Goal: Task Accomplishment & Management: Use online tool/utility

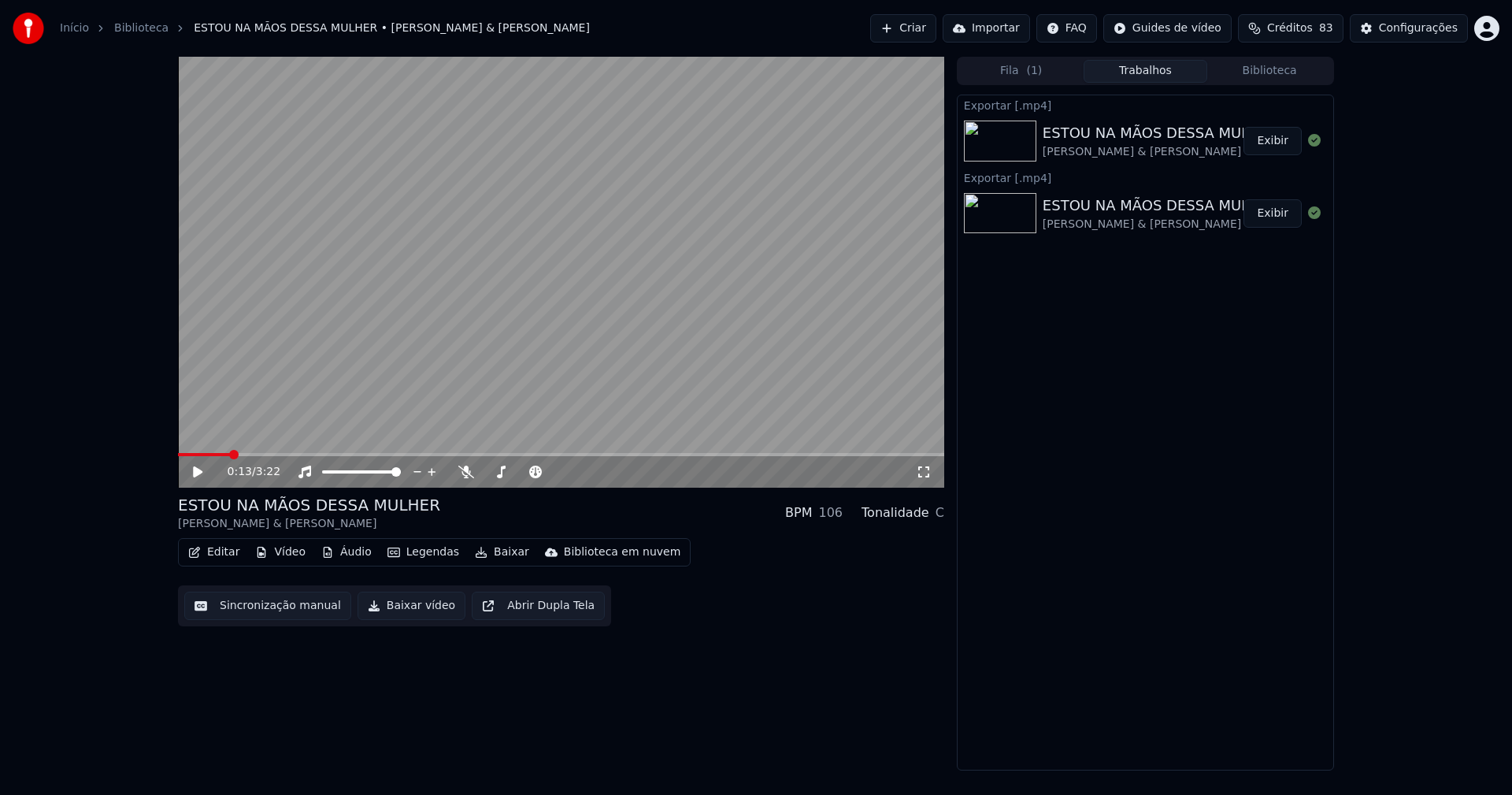
click at [287, 557] on button "Vídeo" at bounding box center [280, 552] width 63 height 22
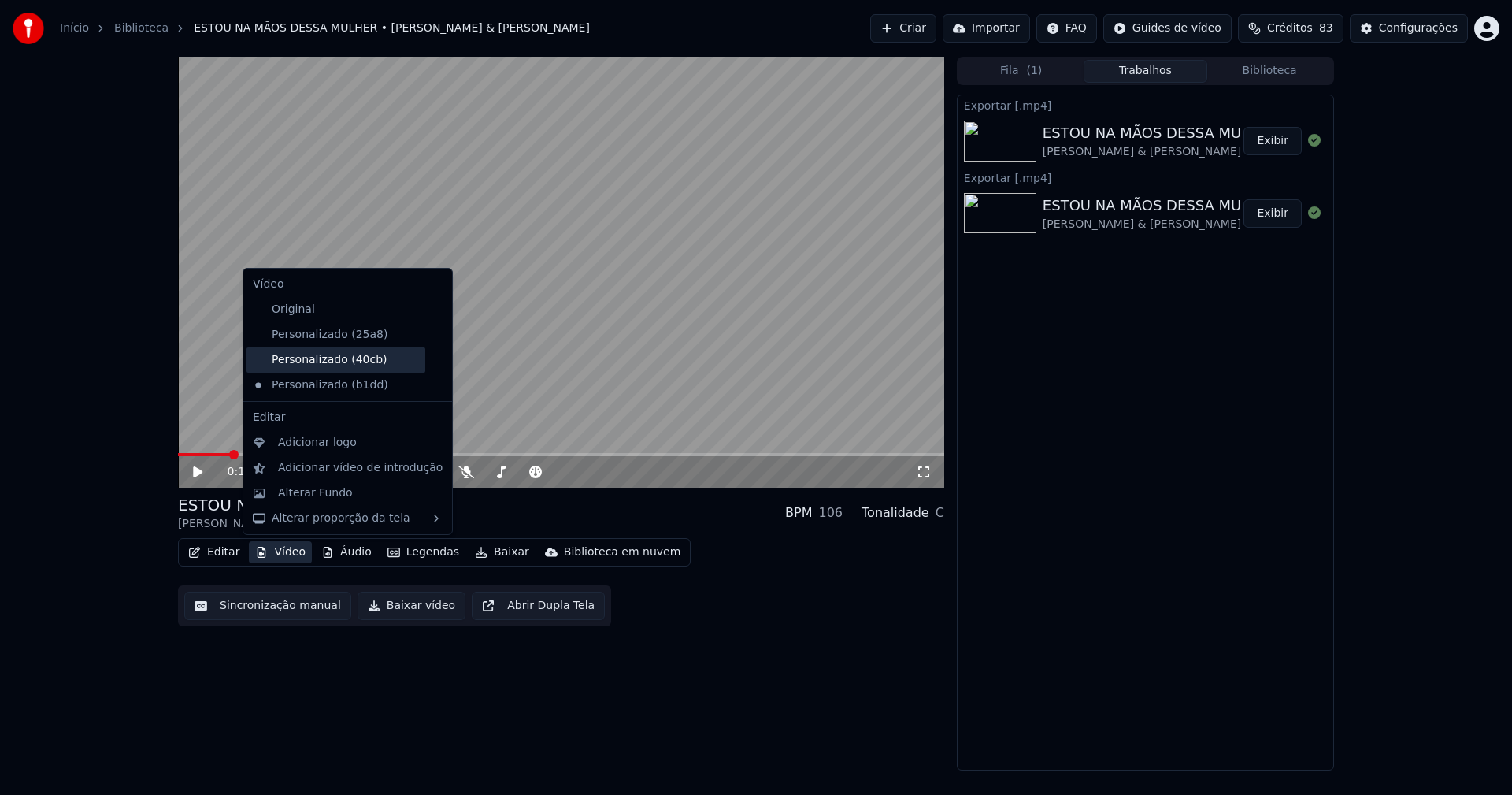
click at [312, 364] on div "Personalizado (40cb)" at bounding box center [336, 360] width 179 height 25
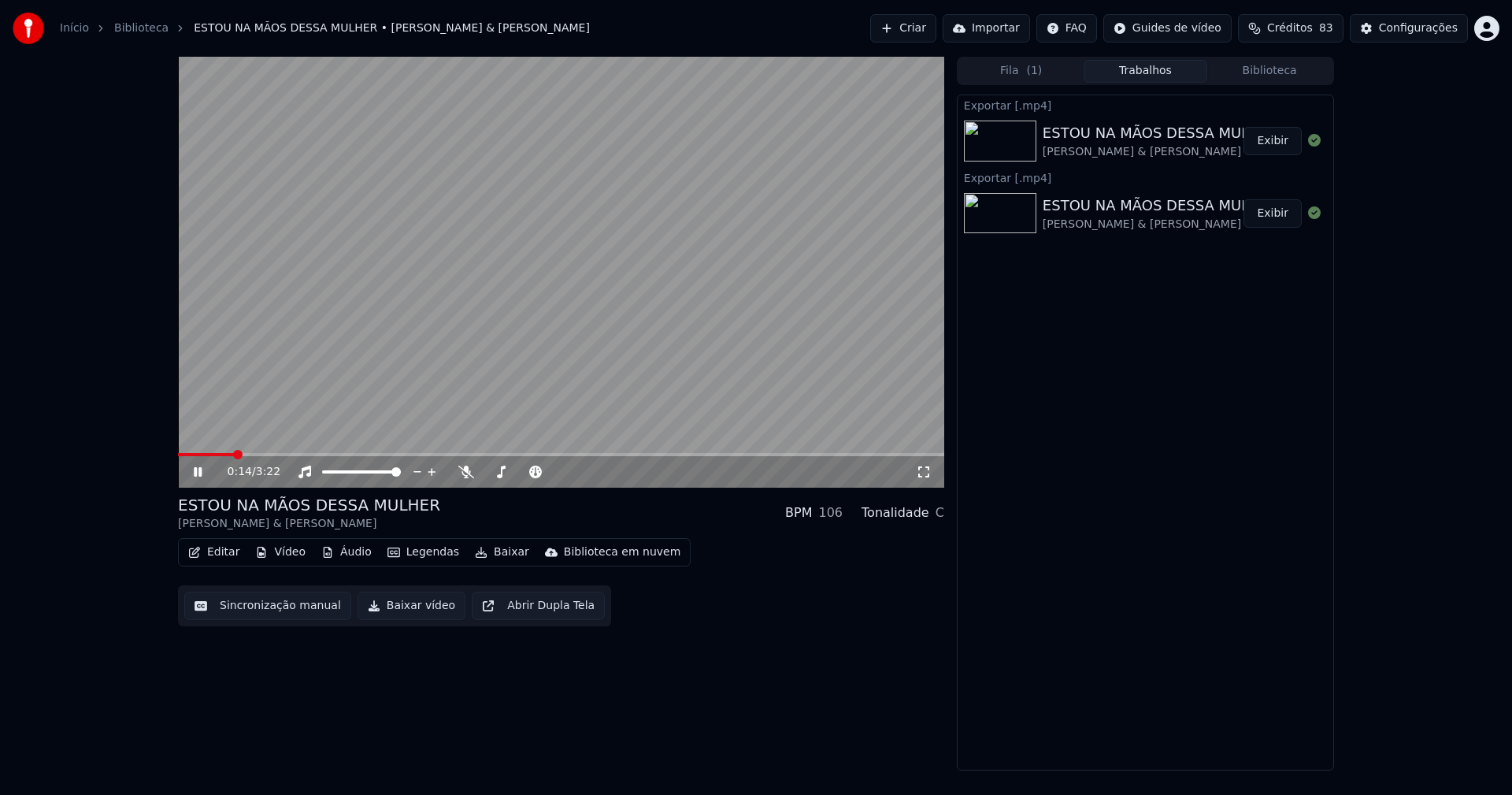
click at [200, 474] on icon at bounding box center [198, 472] width 8 height 9
click at [283, 553] on button "Vídeo" at bounding box center [280, 552] width 63 height 22
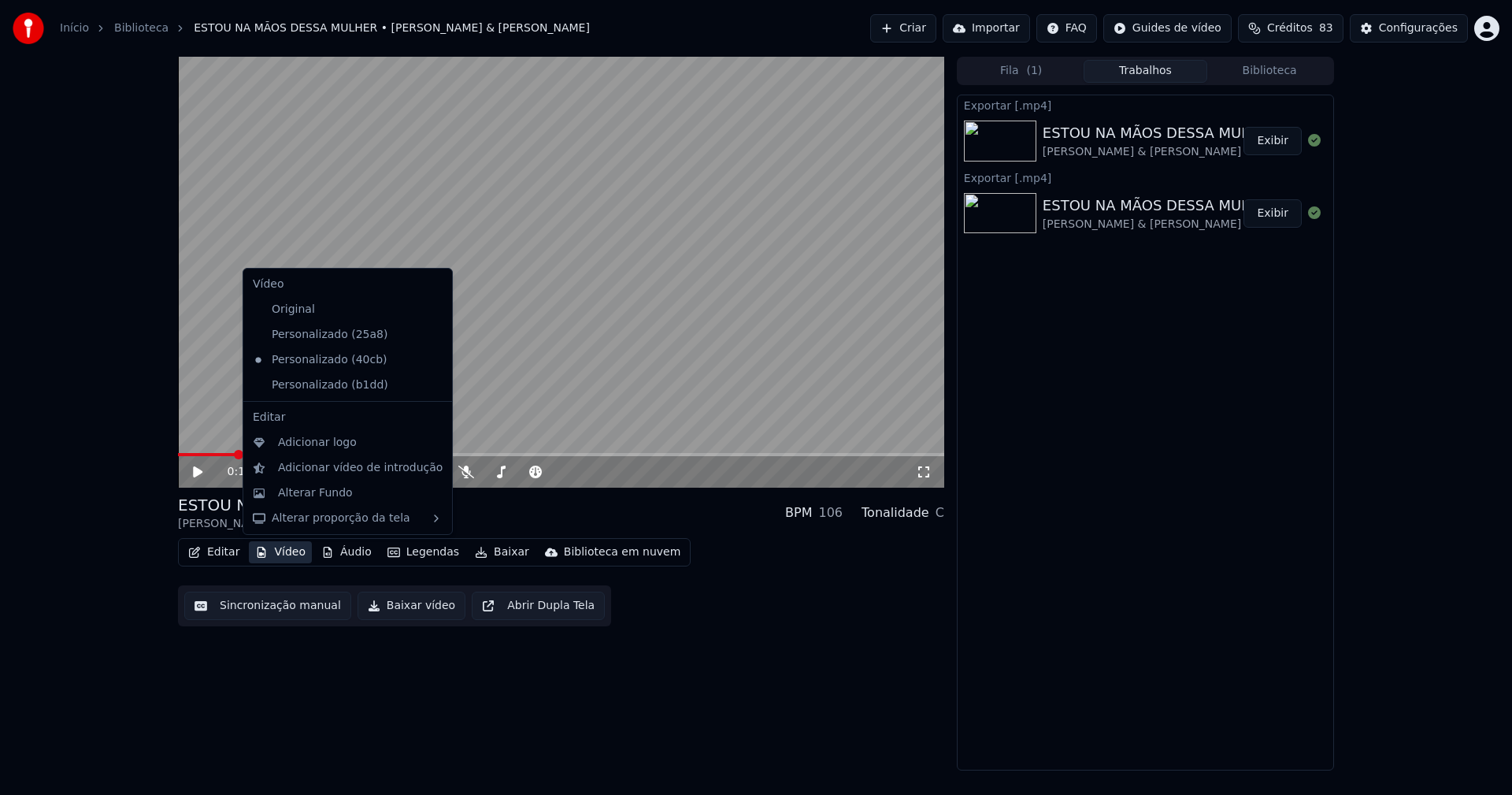
click at [431, 386] on icon at bounding box center [440, 384] width 17 height 12
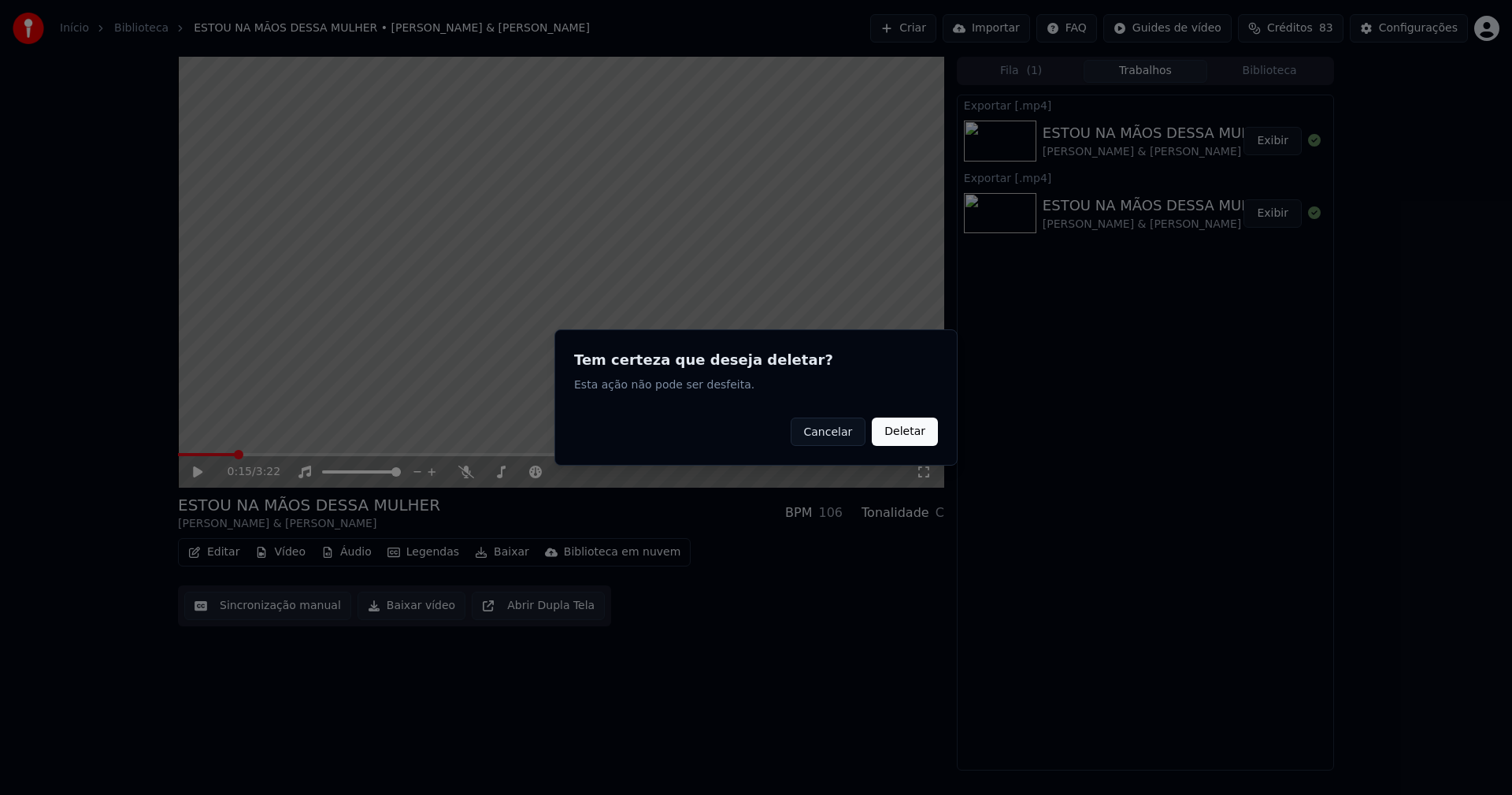
drag, startPoint x: 918, startPoint y: 434, endPoint x: 824, endPoint y: 422, distance: 94.8
click at [915, 433] on button "Deletar" at bounding box center [905, 431] width 66 height 28
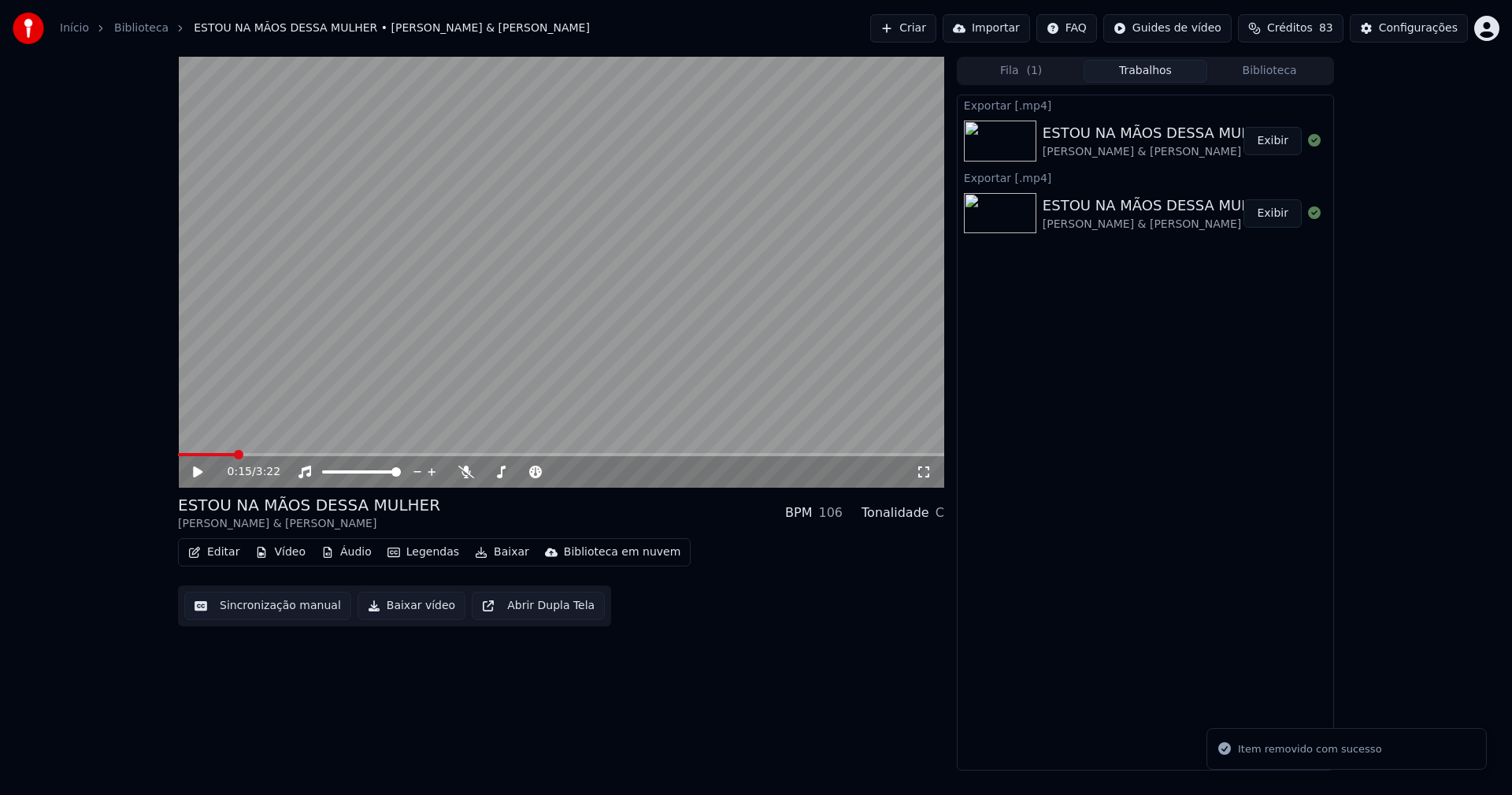
click at [286, 554] on button "Vídeo" at bounding box center [280, 552] width 63 height 22
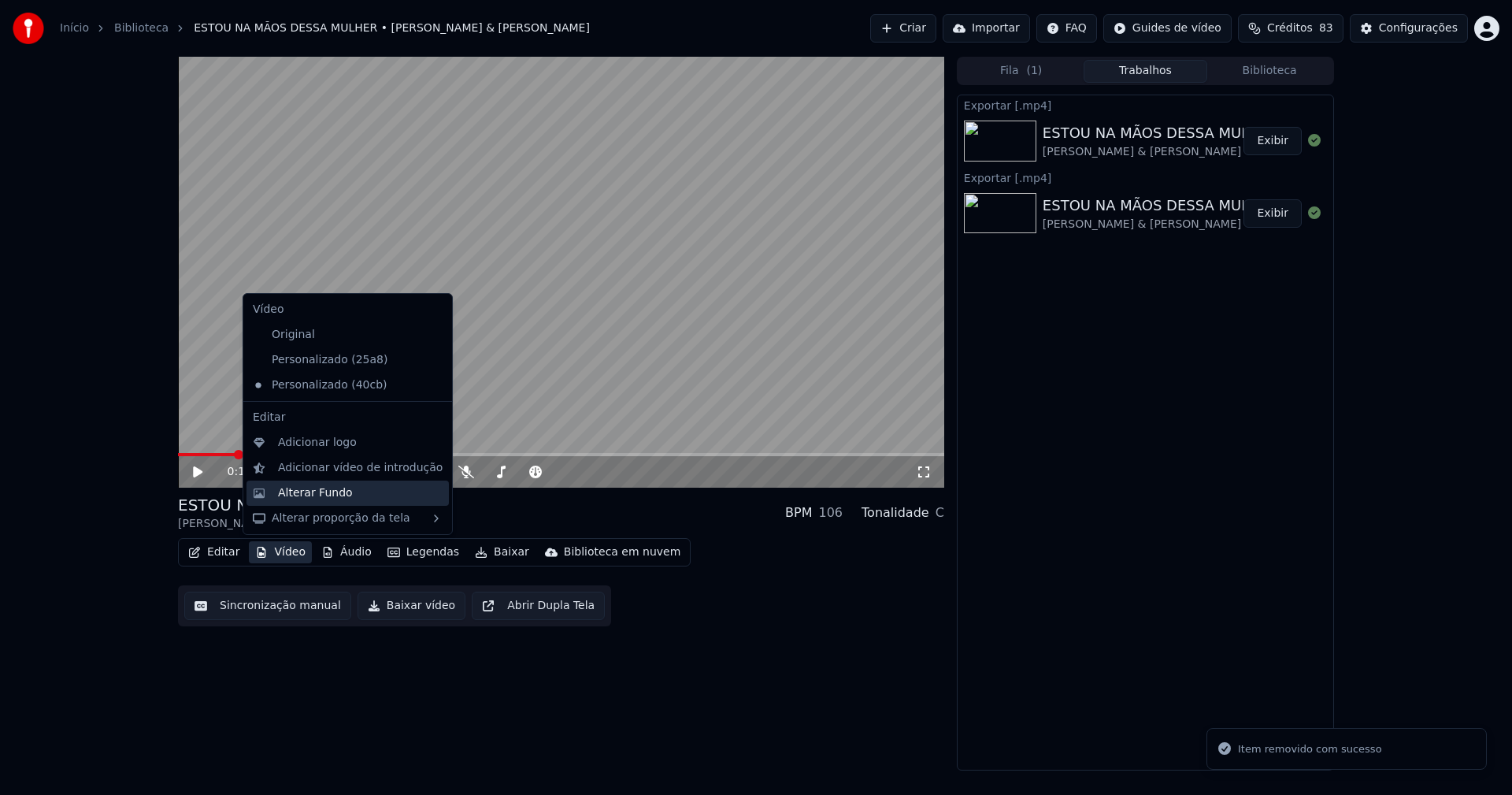
click at [305, 499] on div "Alterar Fundo" at bounding box center [314, 493] width 74 height 16
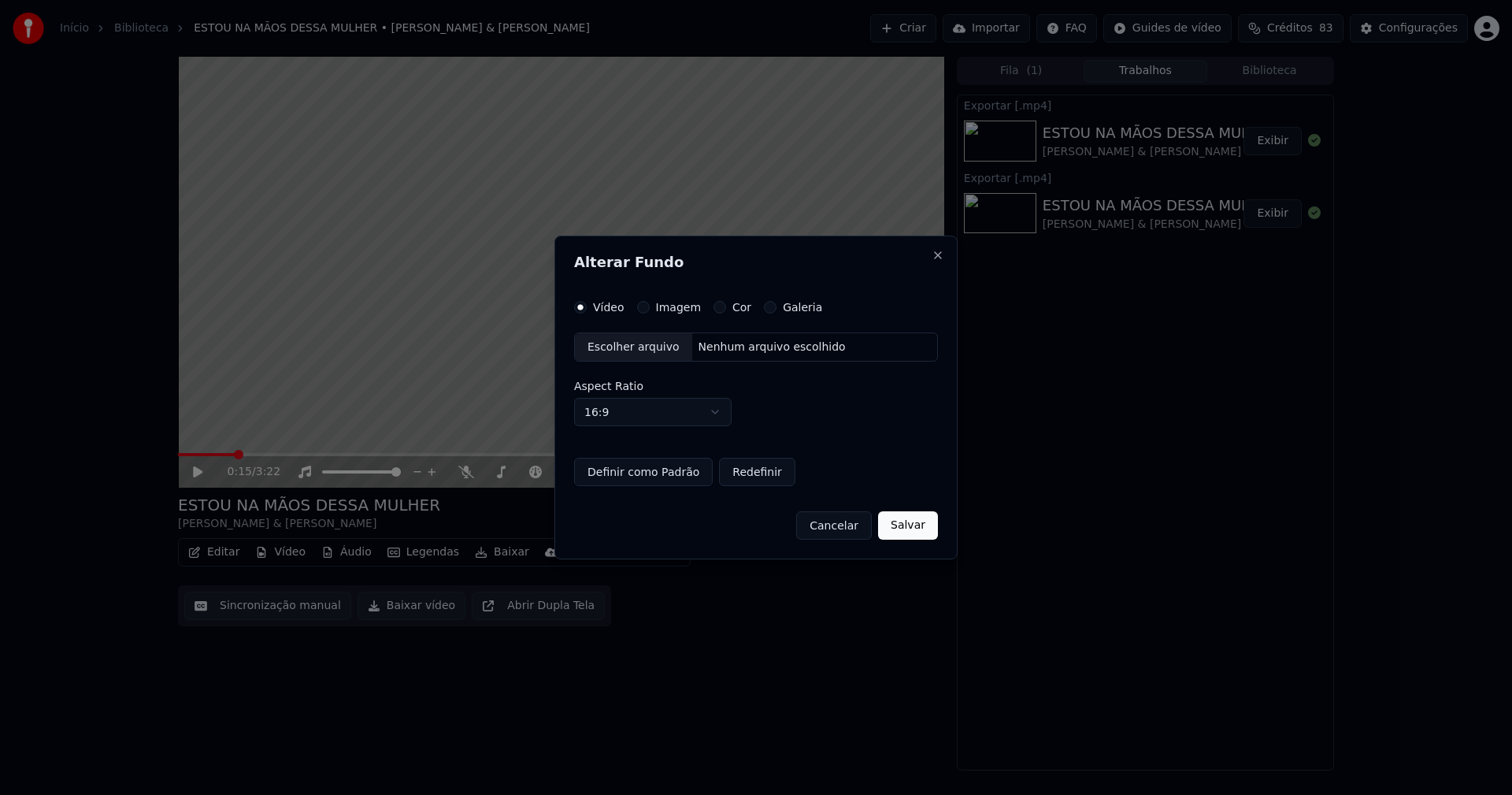
click at [641, 311] on button "Imagem" at bounding box center [643, 307] width 12 height 12
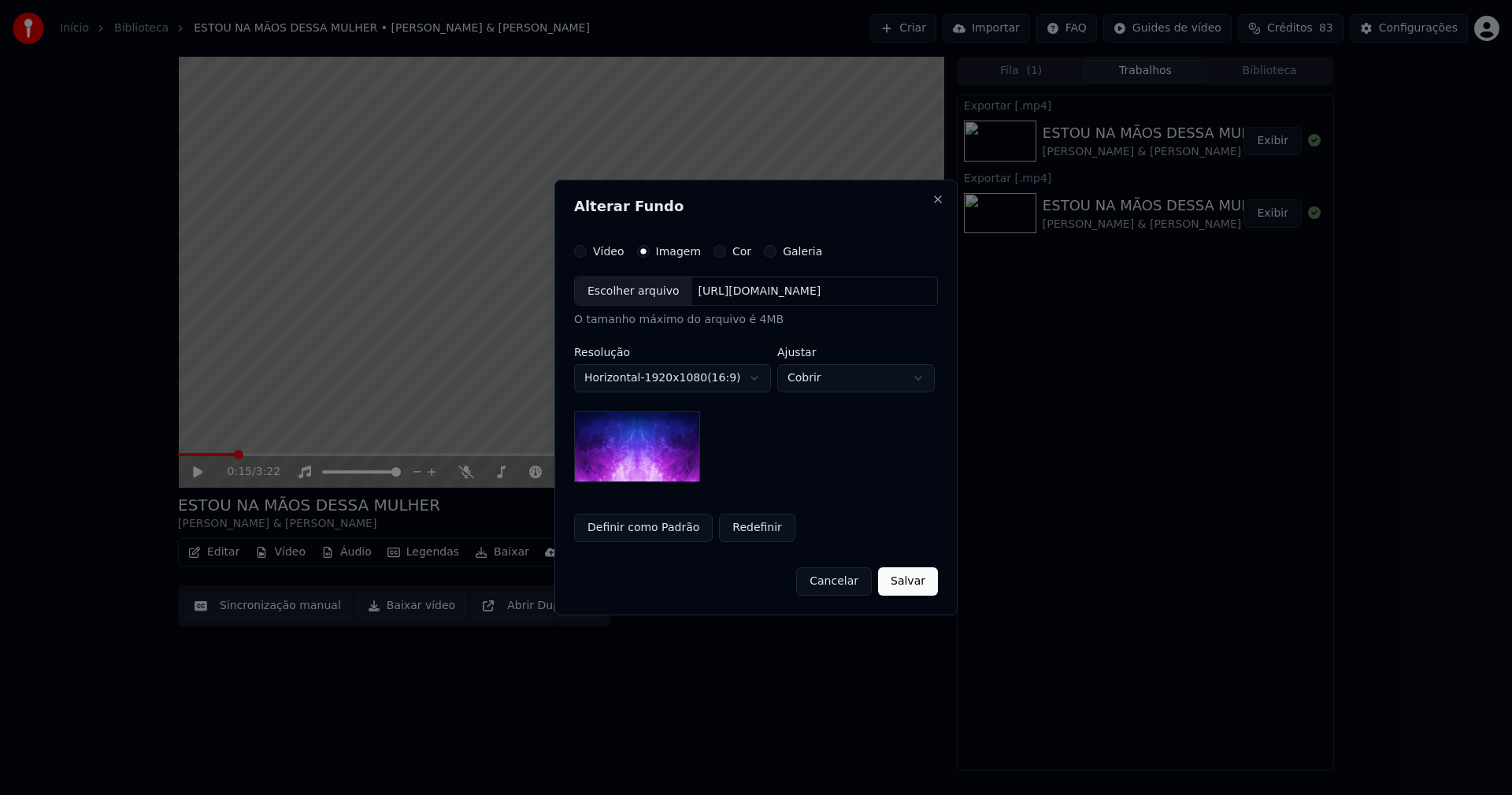
click at [634, 295] on div "Escolher arquivo" at bounding box center [634, 291] width 118 height 28
click at [604, 289] on div "Escolher arquivo" at bounding box center [634, 291] width 118 height 28
click at [913, 581] on button "Salvar" at bounding box center [909, 581] width 60 height 28
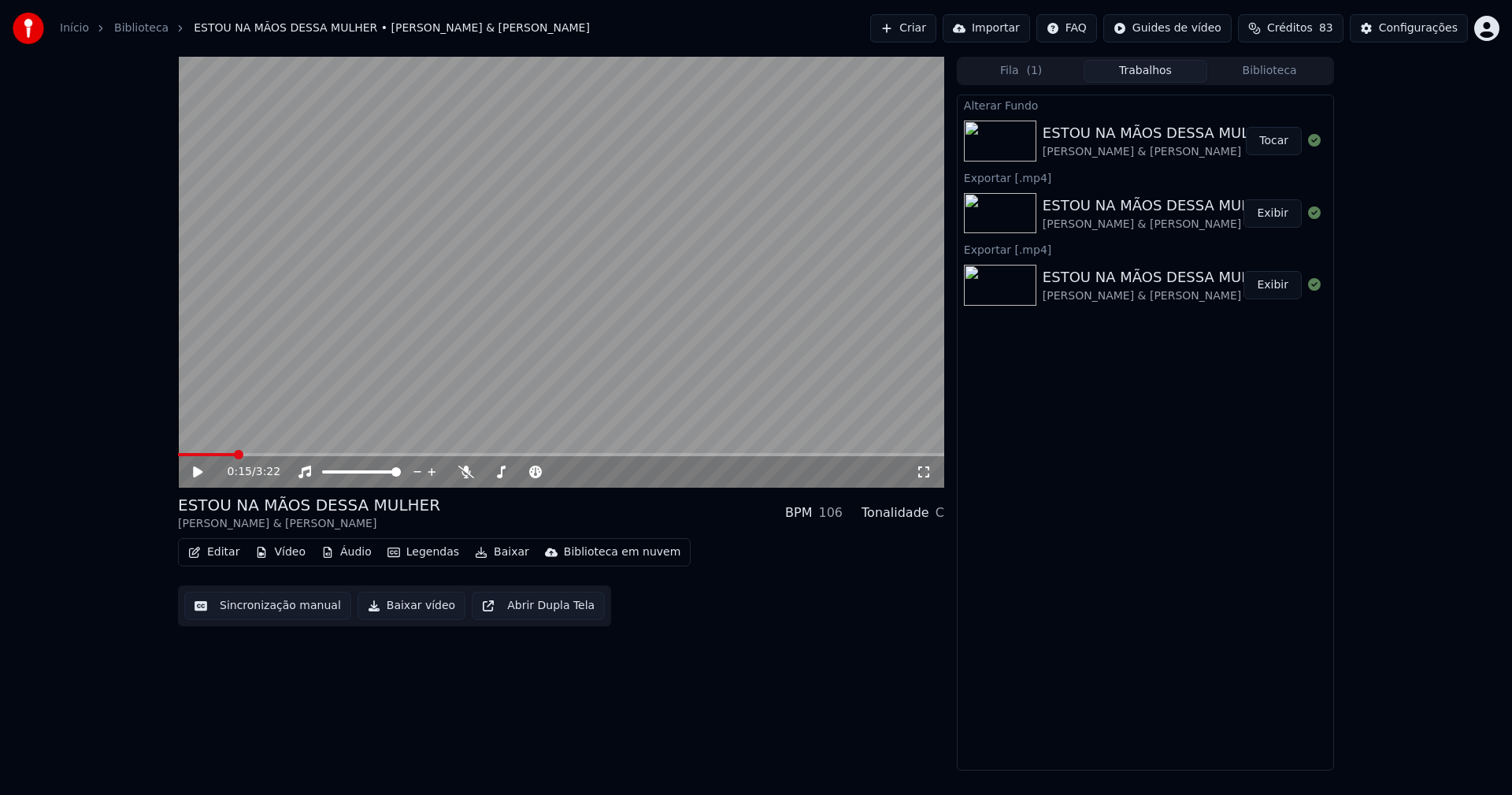
click at [1282, 138] on button "Tocar" at bounding box center [1273, 141] width 56 height 28
click at [200, 468] on icon at bounding box center [198, 472] width 8 height 9
click at [290, 553] on button "Vídeo" at bounding box center [280, 552] width 63 height 22
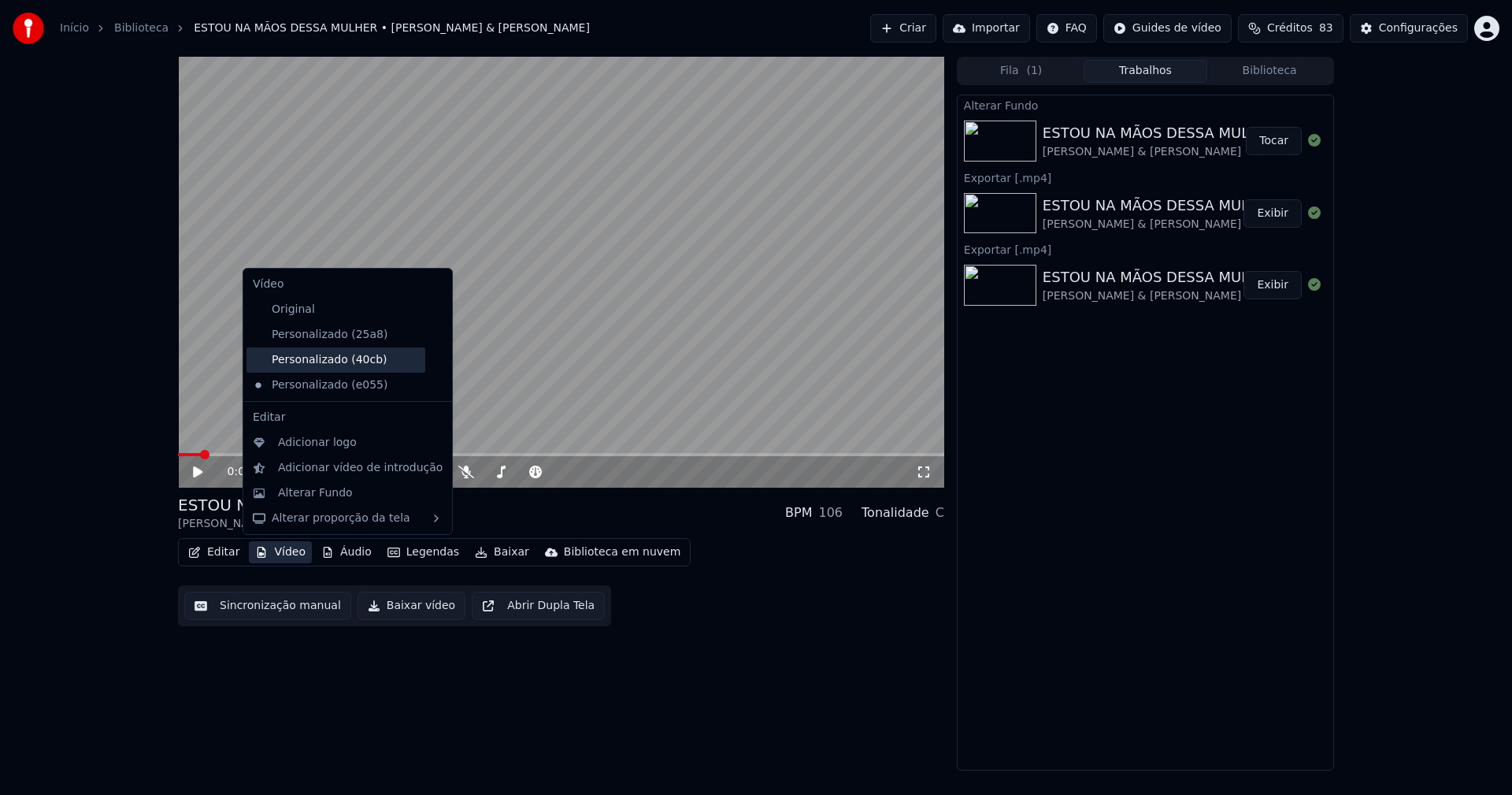
click at [345, 363] on div "Personalizado (40cb)" at bounding box center [336, 360] width 179 height 25
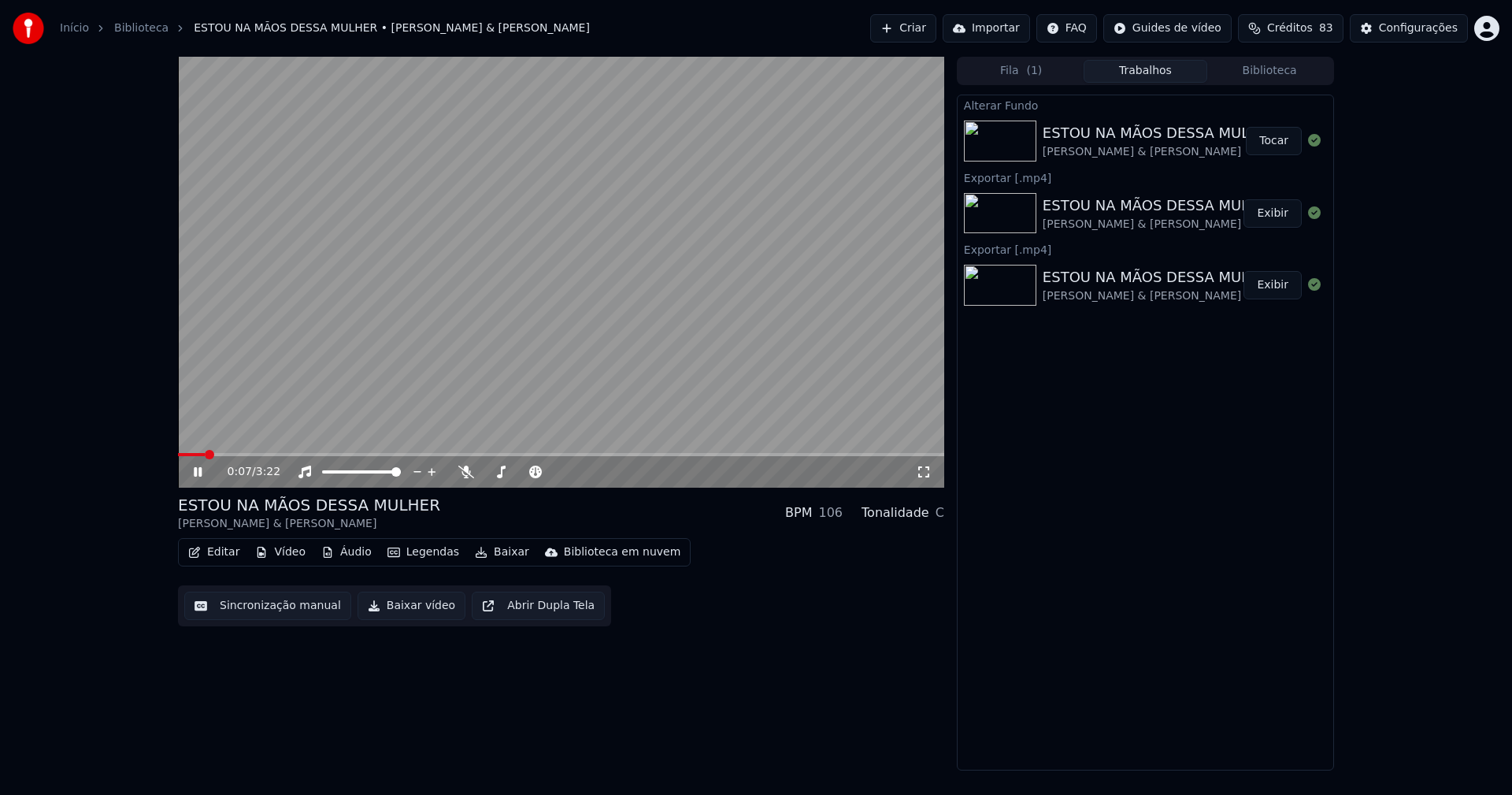
click at [195, 472] on icon at bounding box center [198, 472] width 8 height 9
click at [283, 560] on button "Vídeo" at bounding box center [280, 552] width 63 height 22
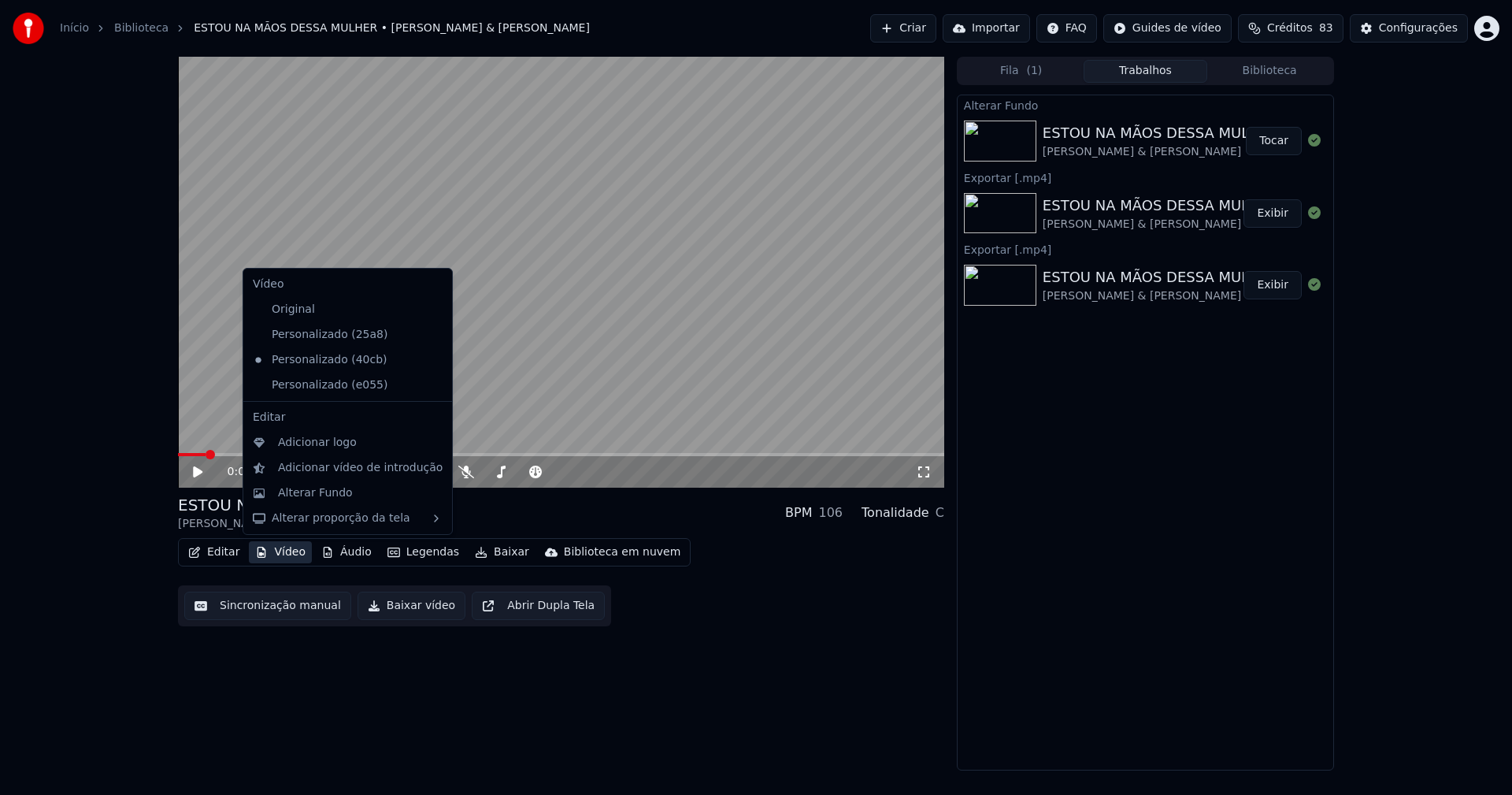
click at [431, 384] on icon at bounding box center [440, 384] width 17 height 12
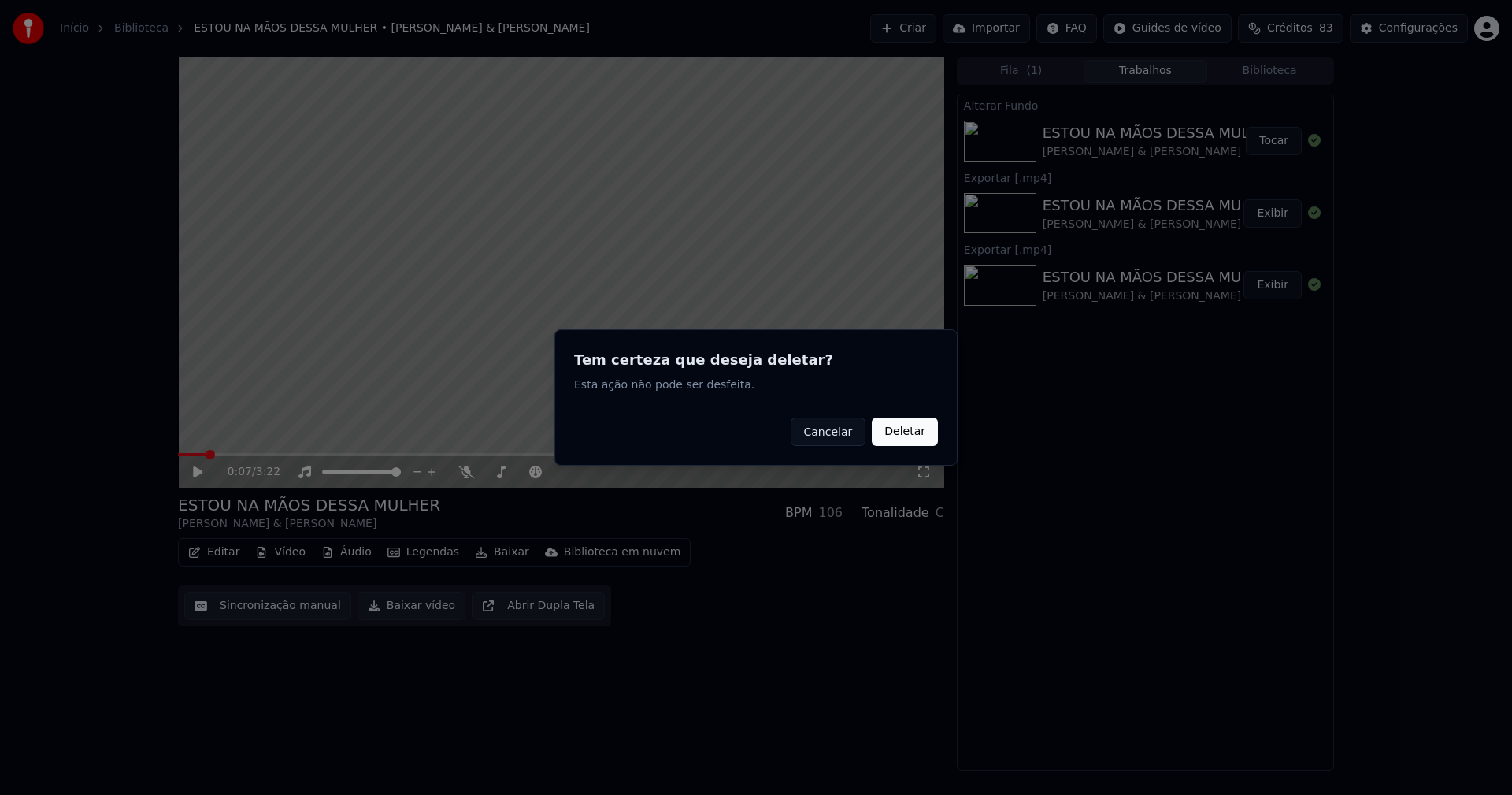
click at [918, 435] on button "Deletar" at bounding box center [905, 431] width 66 height 28
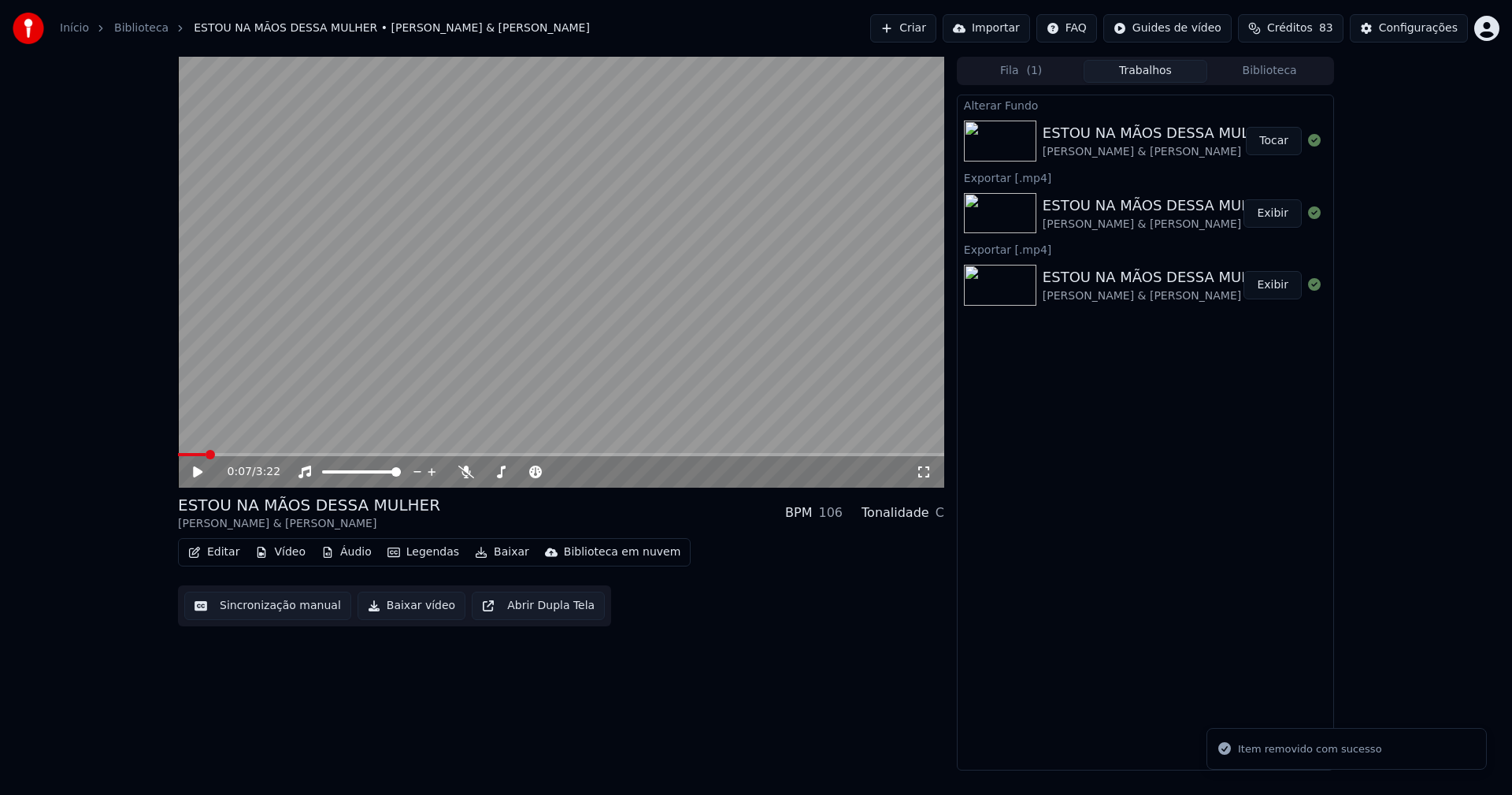
click at [292, 553] on button "Vídeo" at bounding box center [280, 552] width 63 height 22
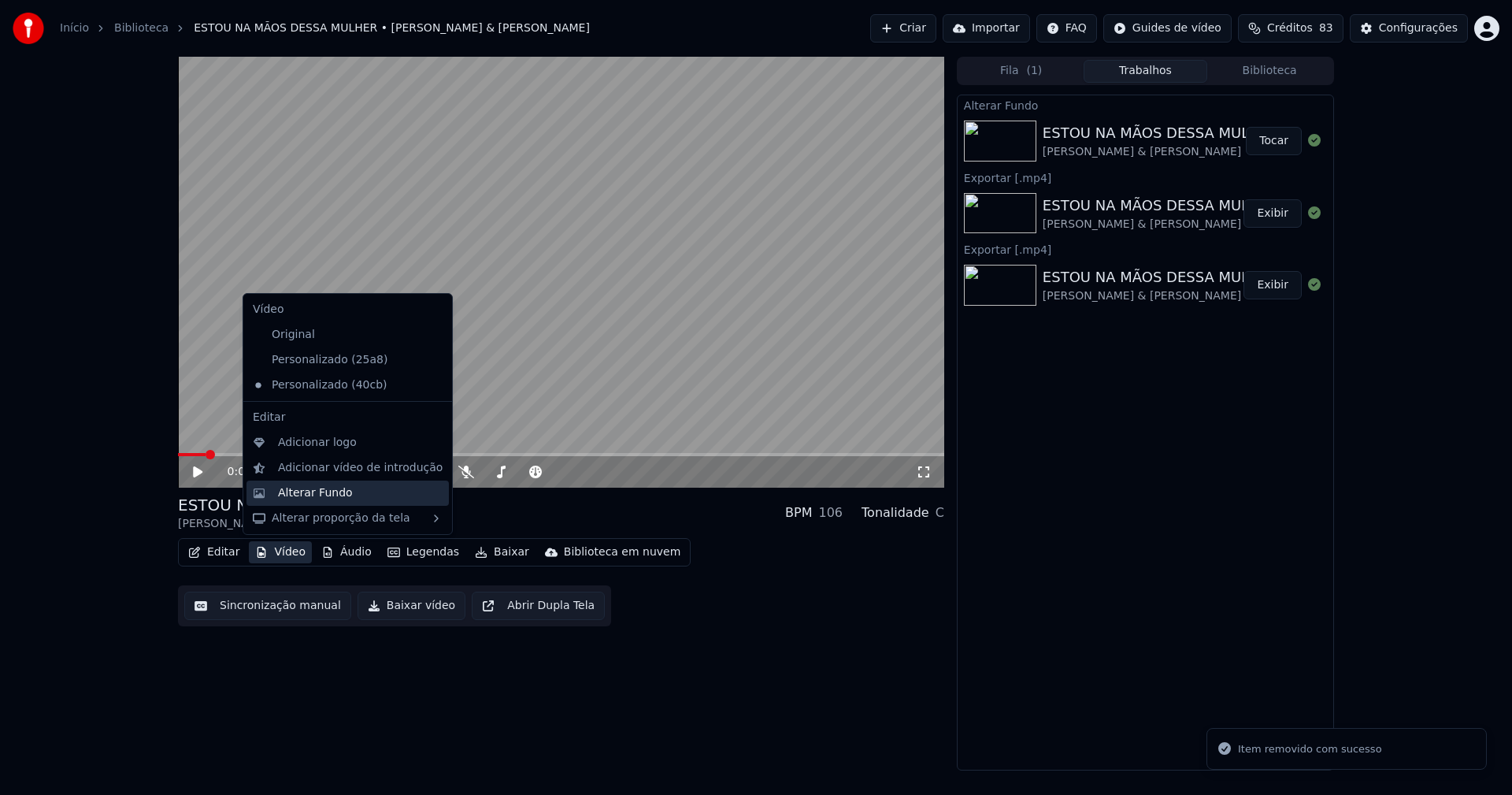
click at [304, 491] on div "Alterar Fundo" at bounding box center [314, 493] width 74 height 16
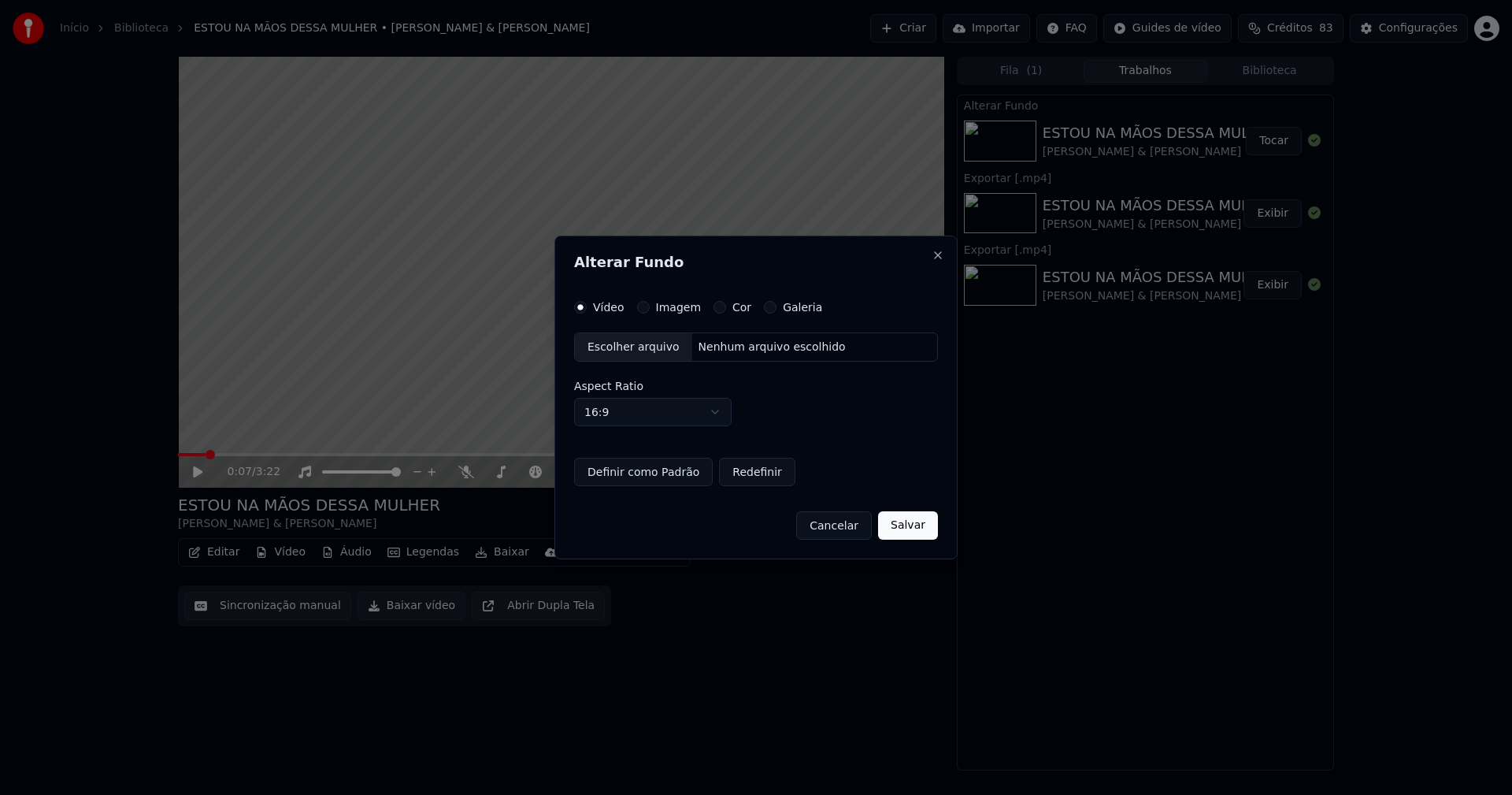
click at [640, 307] on button "Imagem" at bounding box center [643, 307] width 12 height 12
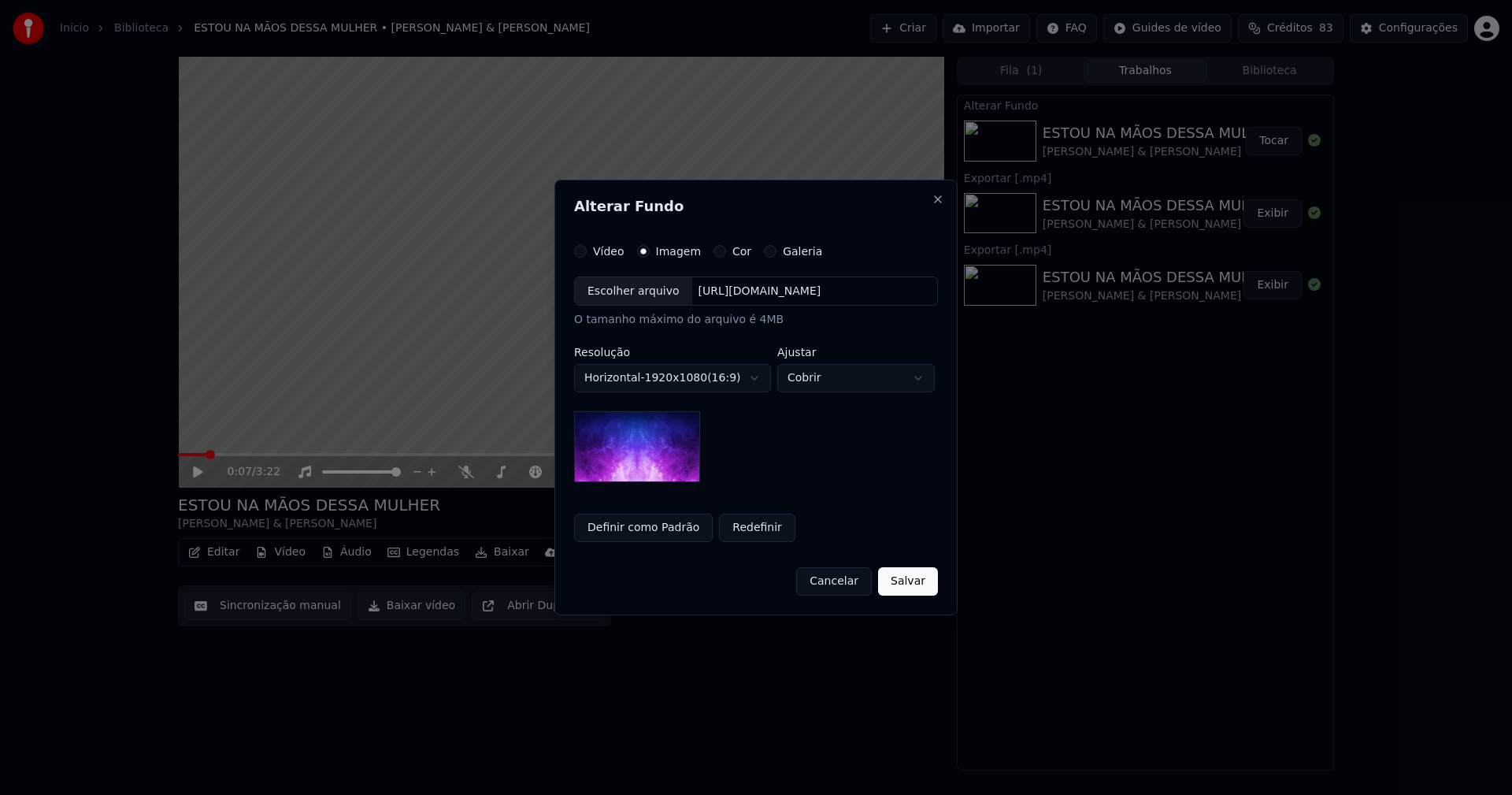
click at [629, 292] on div "Escolher arquivo" at bounding box center [634, 291] width 118 height 28
click at [609, 533] on button "Definir como Padrão" at bounding box center [643, 527] width 138 height 28
click at [919, 586] on button "Salvar" at bounding box center [909, 581] width 60 height 28
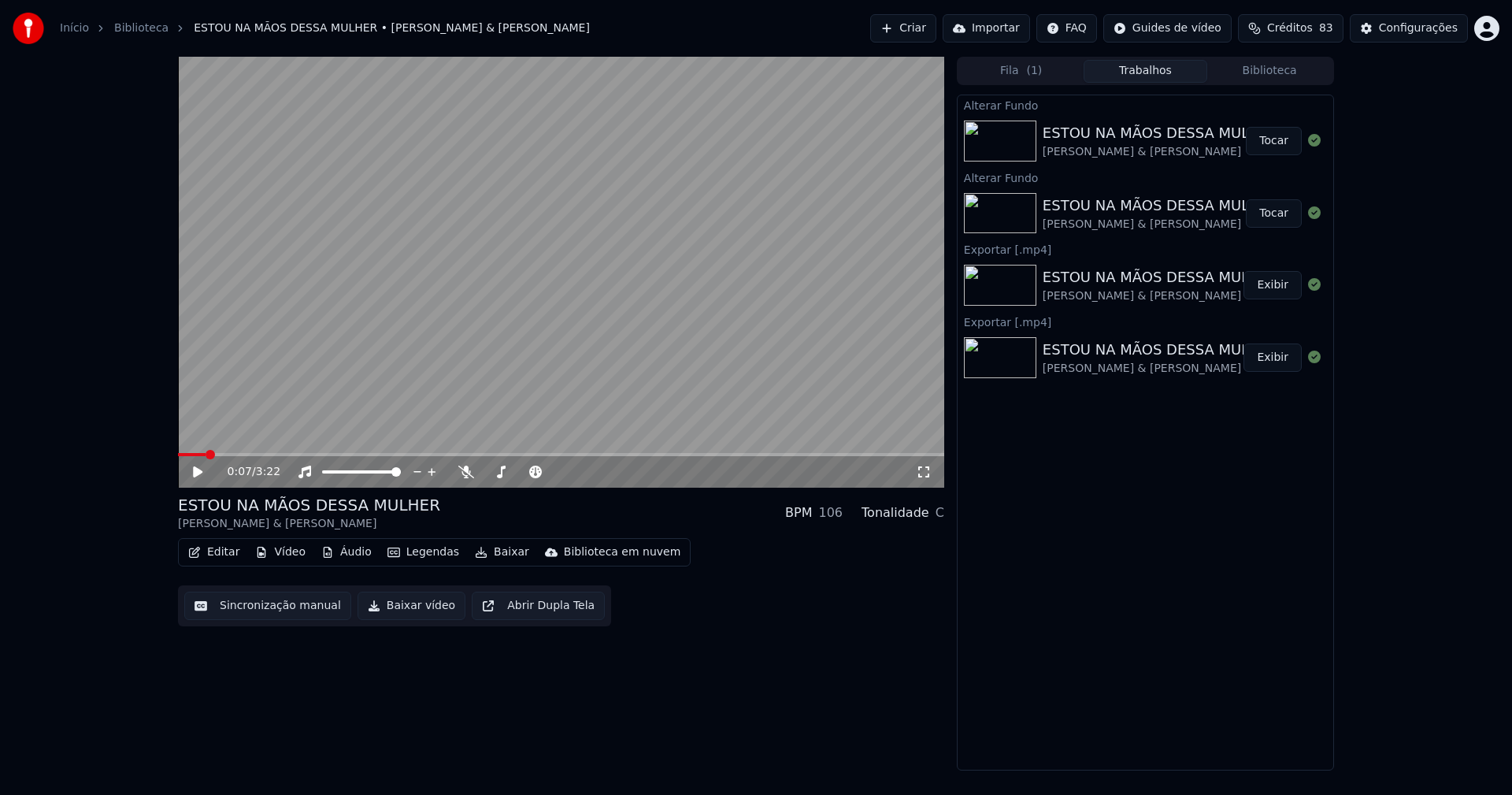
click at [1281, 139] on button "Tocar" at bounding box center [1273, 141] width 56 height 28
click at [195, 471] on icon at bounding box center [198, 472] width 8 height 9
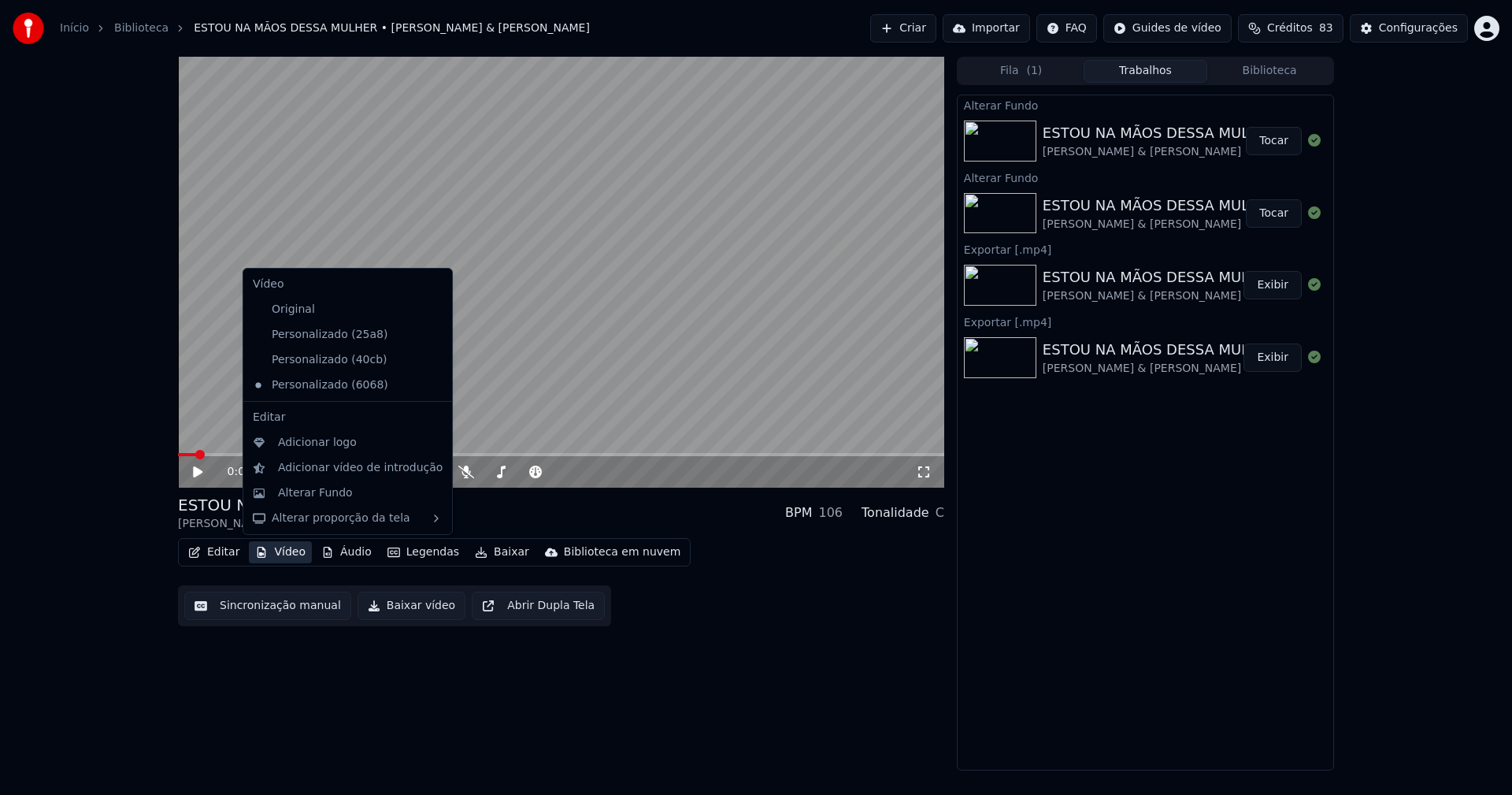
click at [273, 549] on button "Vídeo" at bounding box center [280, 552] width 63 height 22
click at [369, 339] on div "Personalizado (25a8)" at bounding box center [336, 334] width 179 height 25
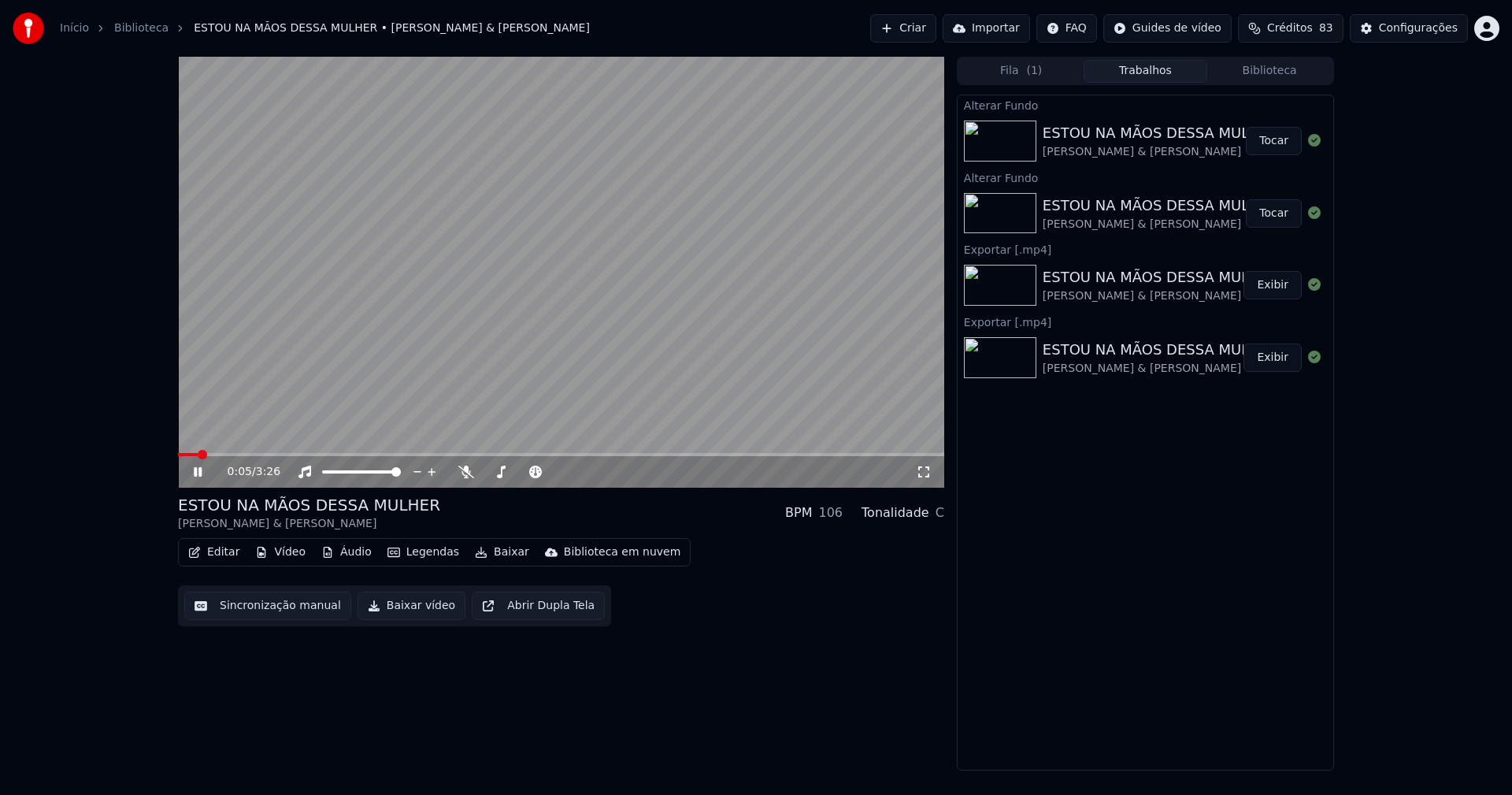
click at [278, 558] on button "Vídeo" at bounding box center [280, 552] width 63 height 22
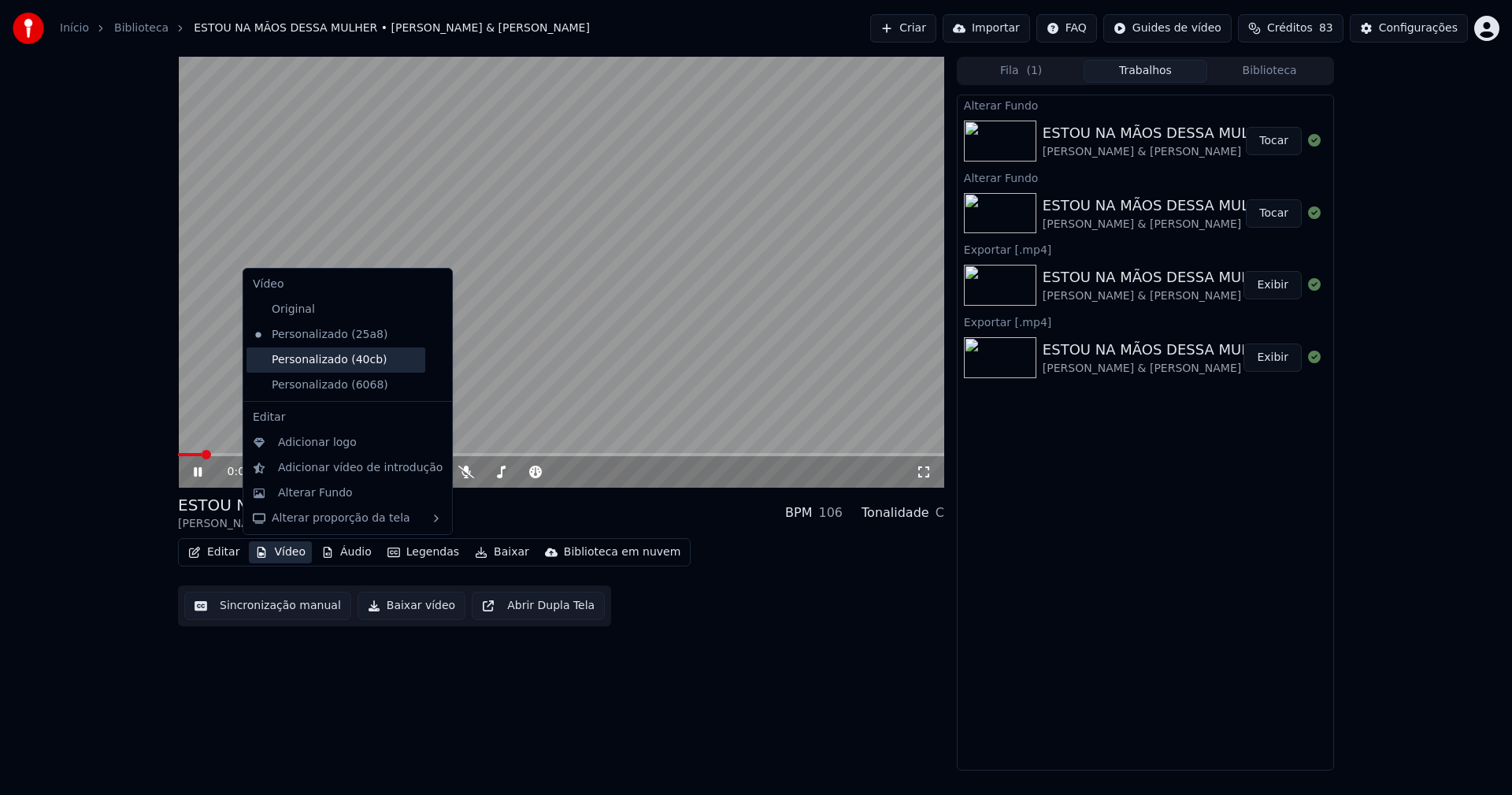
click at [331, 365] on div "Personalizado (40cb)" at bounding box center [336, 360] width 179 height 25
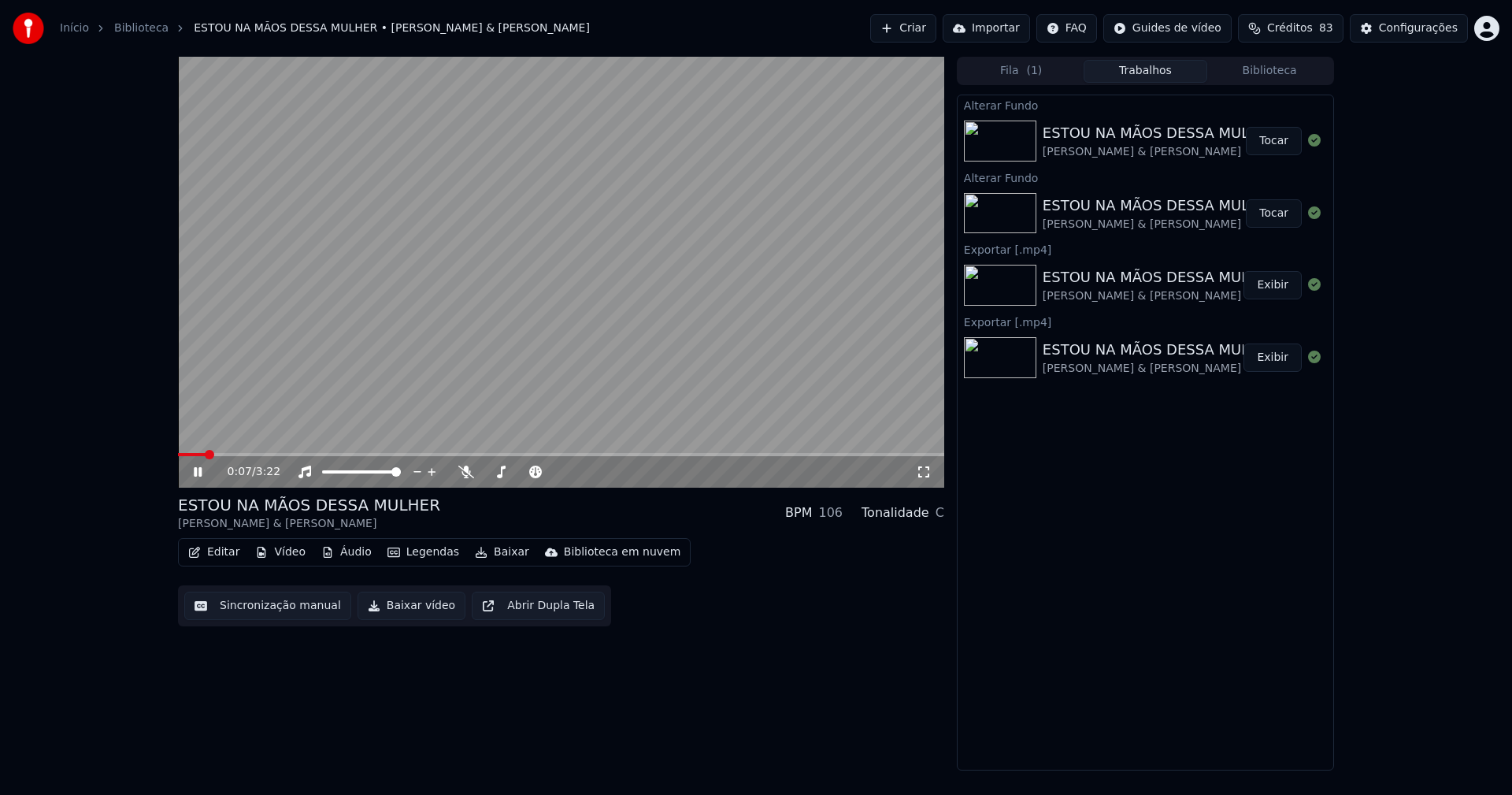
click at [200, 473] on icon at bounding box center [198, 472] width 8 height 9
click at [293, 561] on button "Vídeo" at bounding box center [280, 552] width 63 height 22
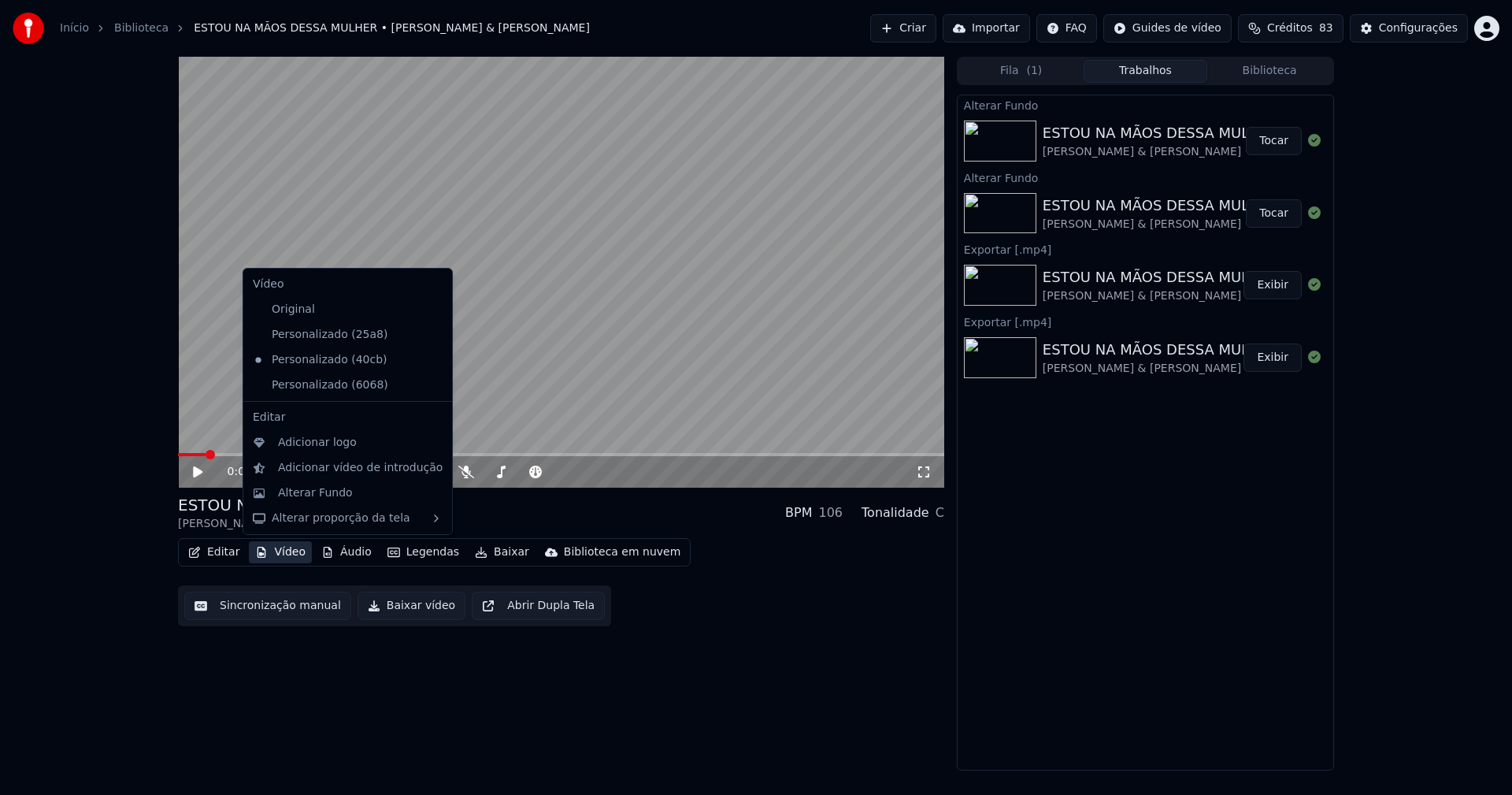
click at [431, 388] on icon at bounding box center [437, 384] width 11 height 12
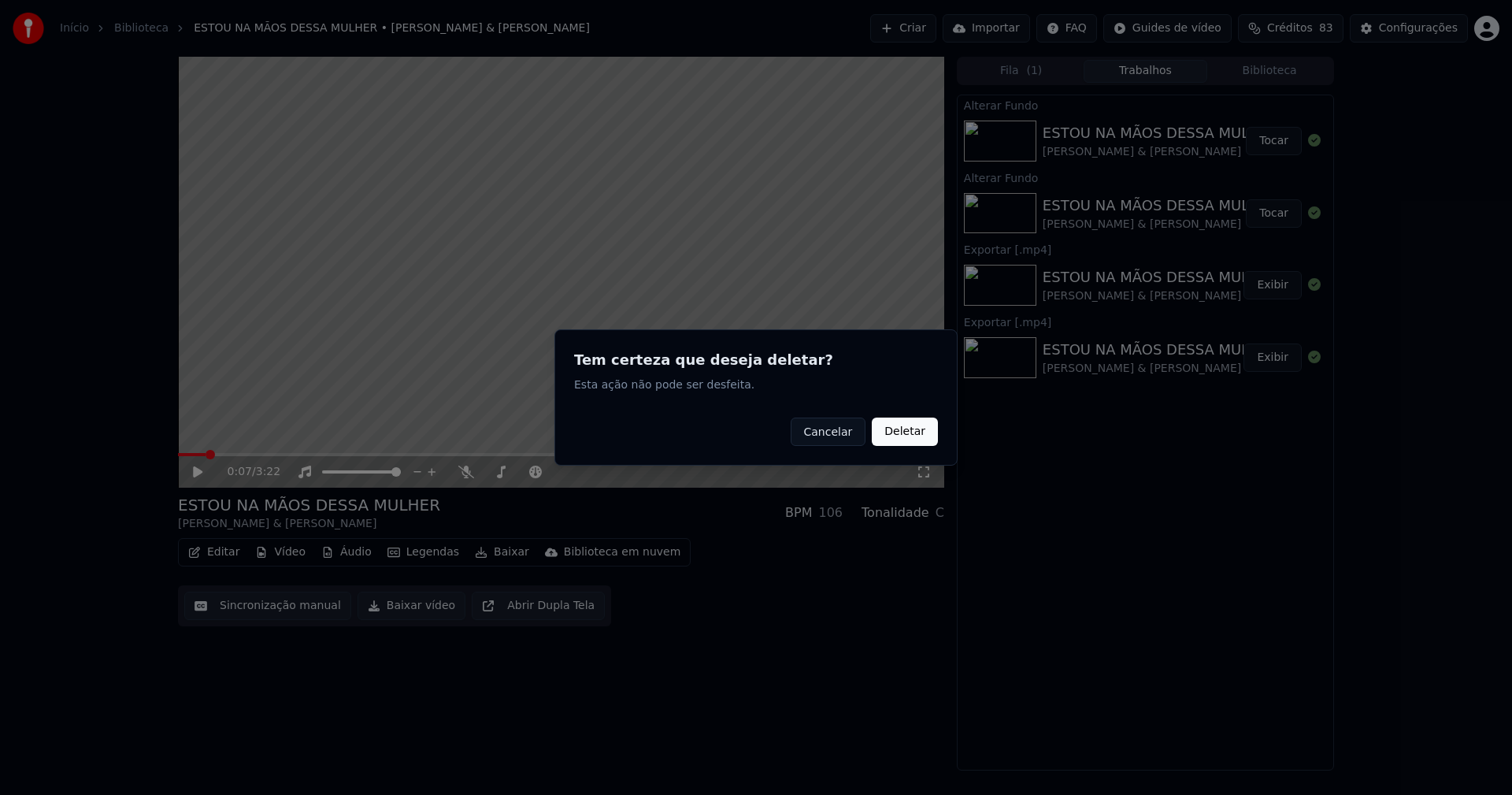
click at [898, 435] on button "Deletar" at bounding box center [905, 431] width 66 height 28
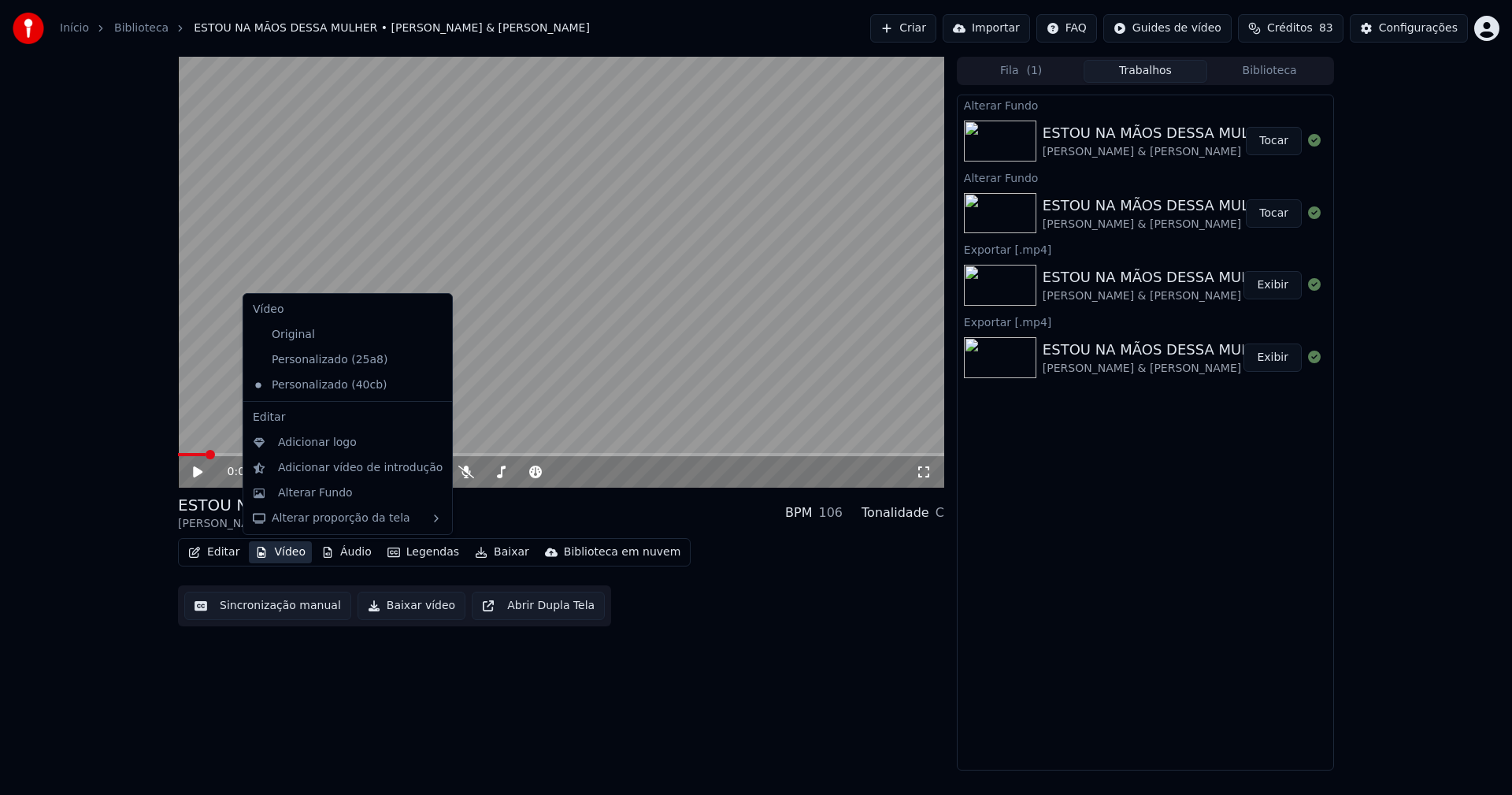
click at [276, 559] on button "Vídeo" at bounding box center [280, 552] width 63 height 22
click at [297, 496] on div "Alterar Fundo" at bounding box center [314, 493] width 74 height 16
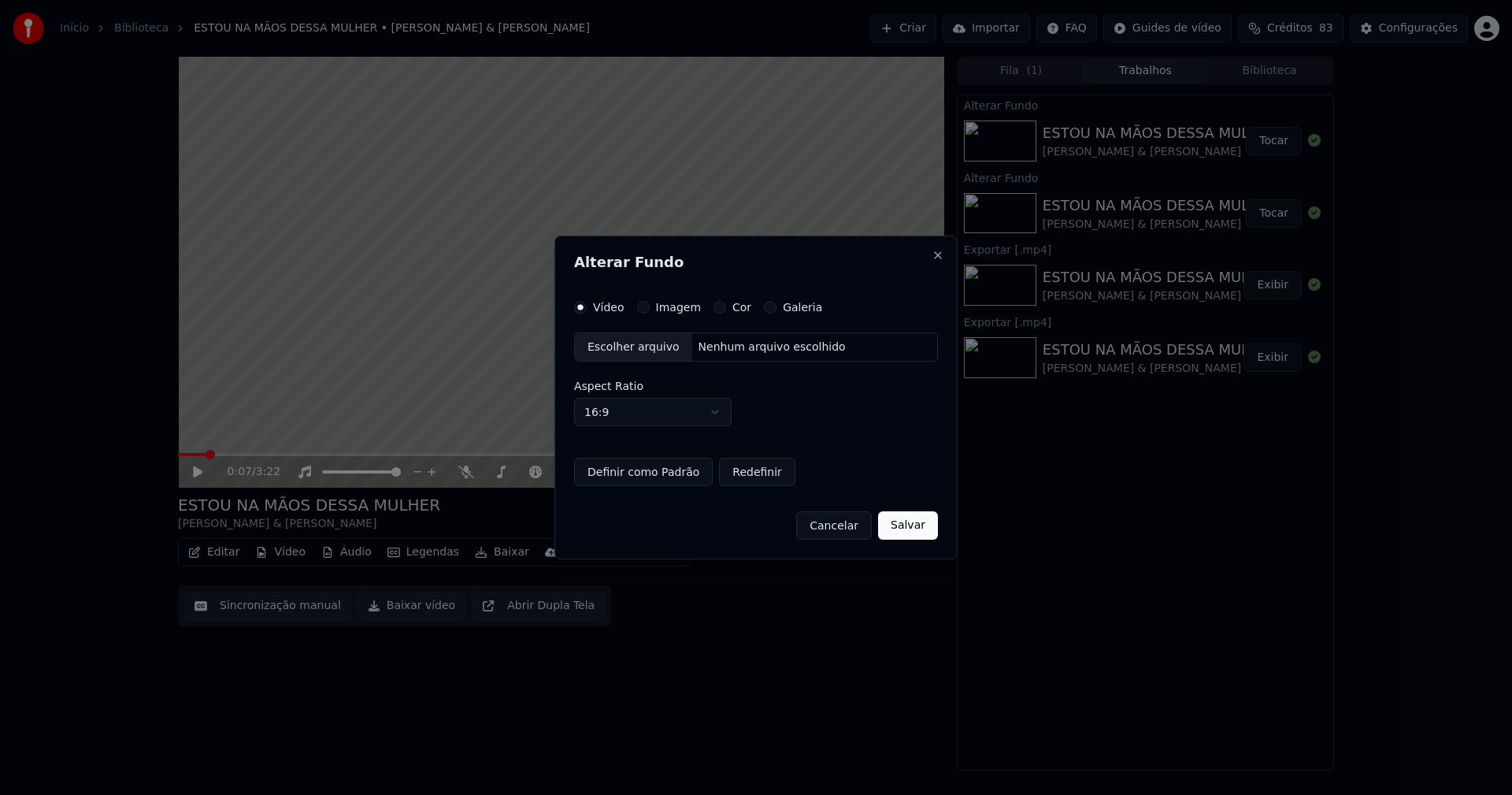
click at [641, 310] on button "Imagem" at bounding box center [643, 307] width 12 height 12
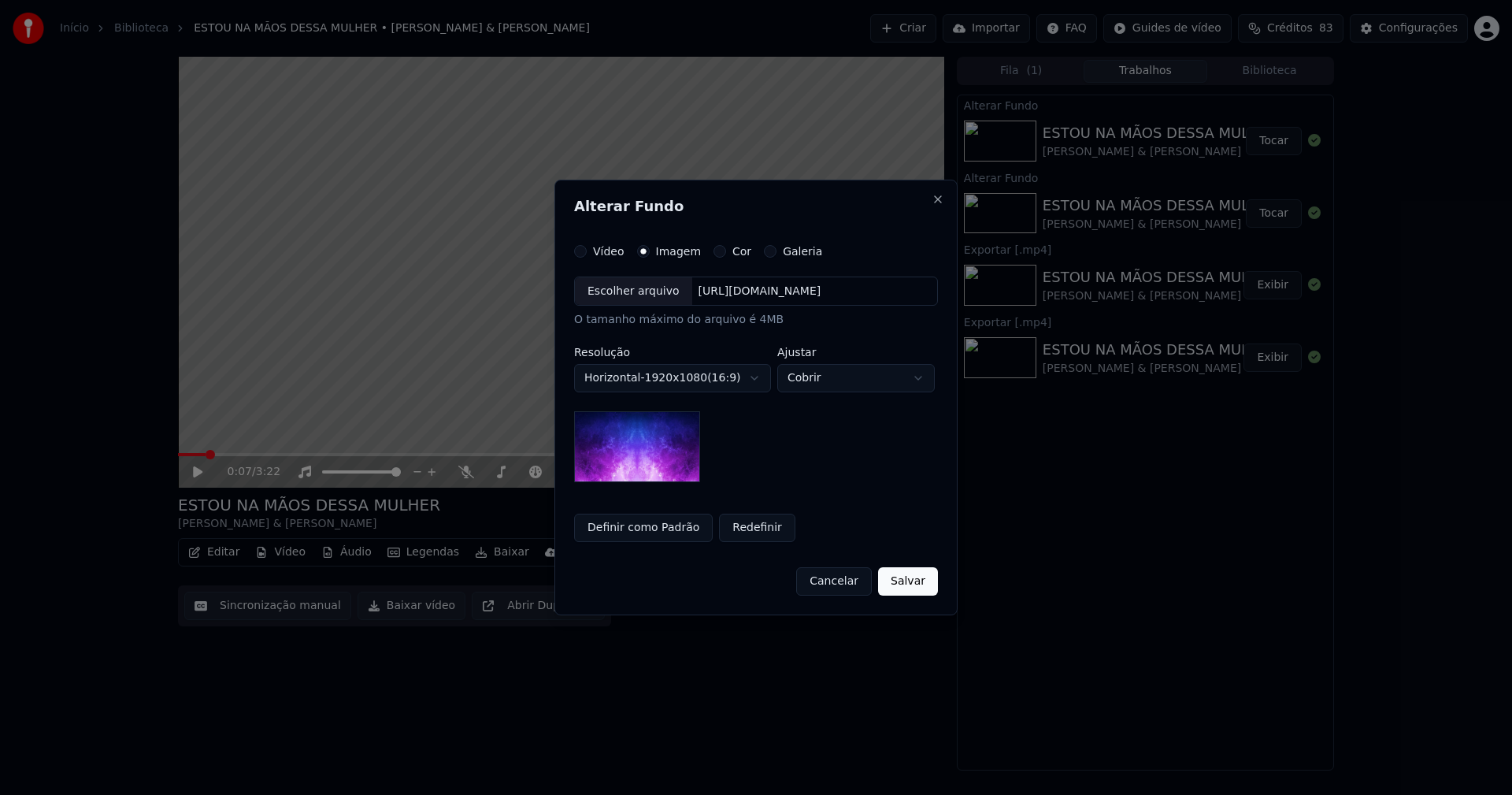
click at [624, 292] on div "Escolher arquivo" at bounding box center [634, 291] width 118 height 28
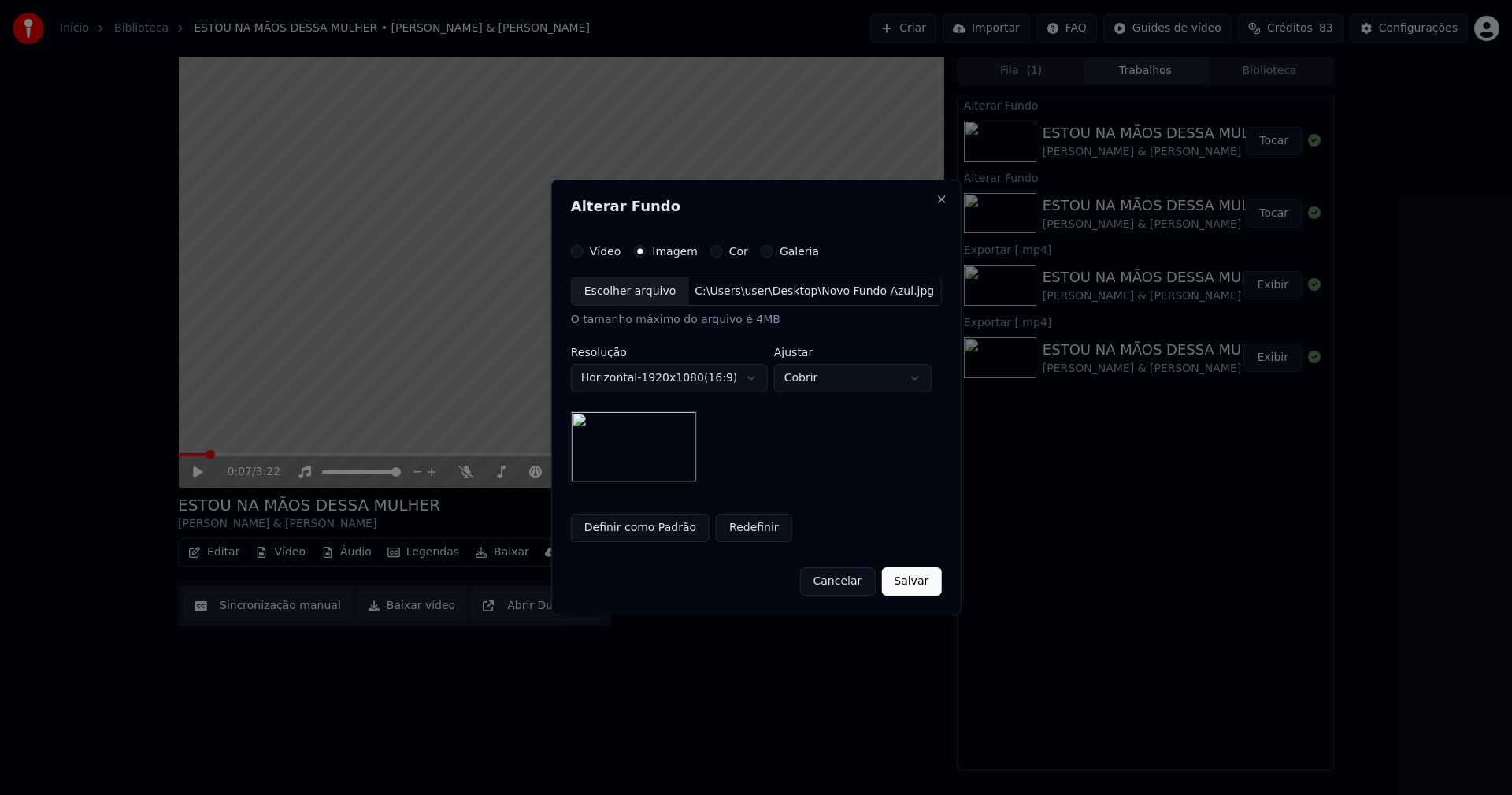
drag, startPoint x: 902, startPoint y: 588, endPoint x: 879, endPoint y: 587, distance: 23.0
click at [903, 588] on button "Salvar" at bounding box center [911, 581] width 60 height 28
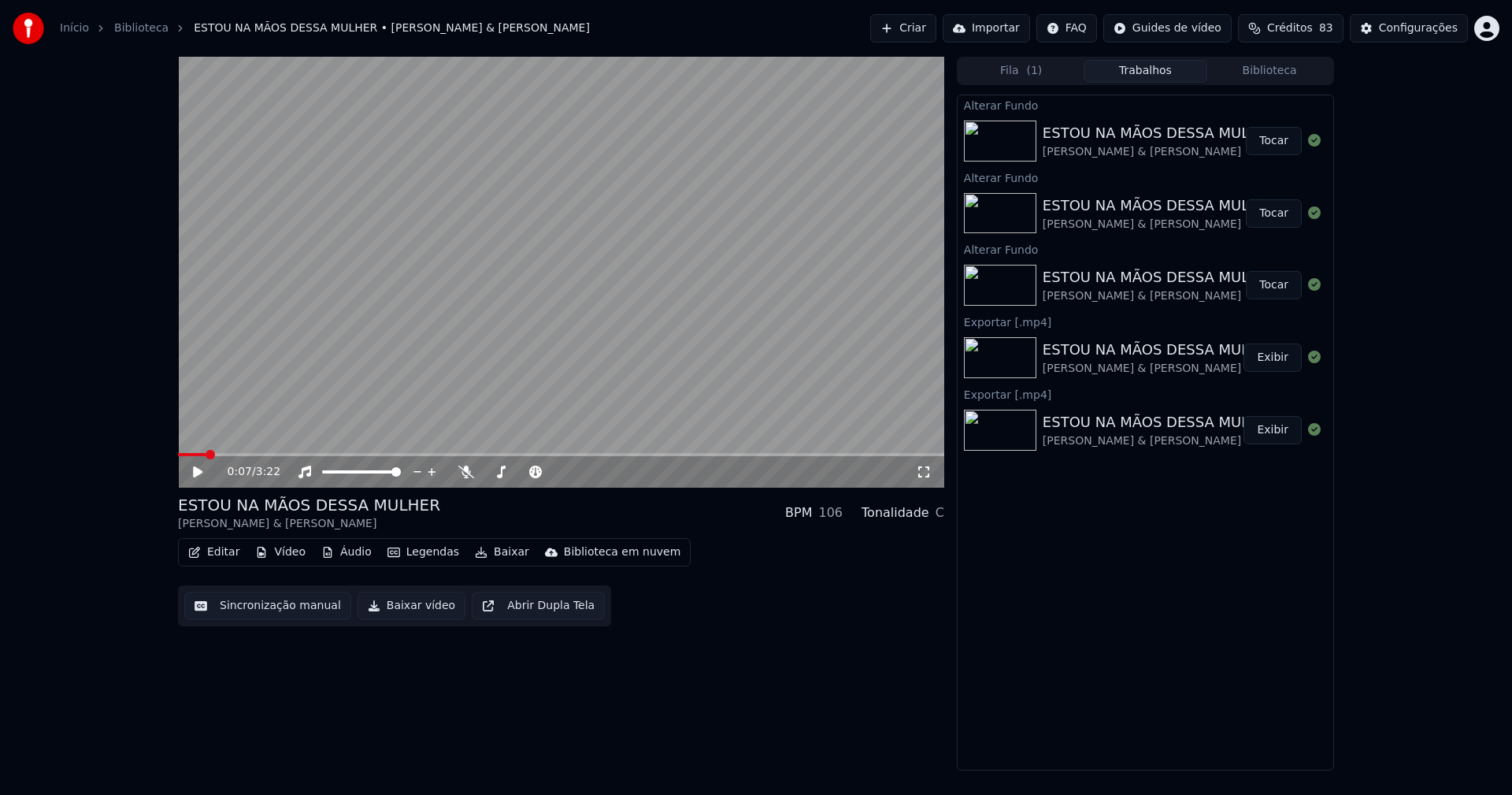
click at [1279, 142] on button "Tocar" at bounding box center [1273, 141] width 56 height 28
click at [925, 474] on icon at bounding box center [924, 471] width 16 height 12
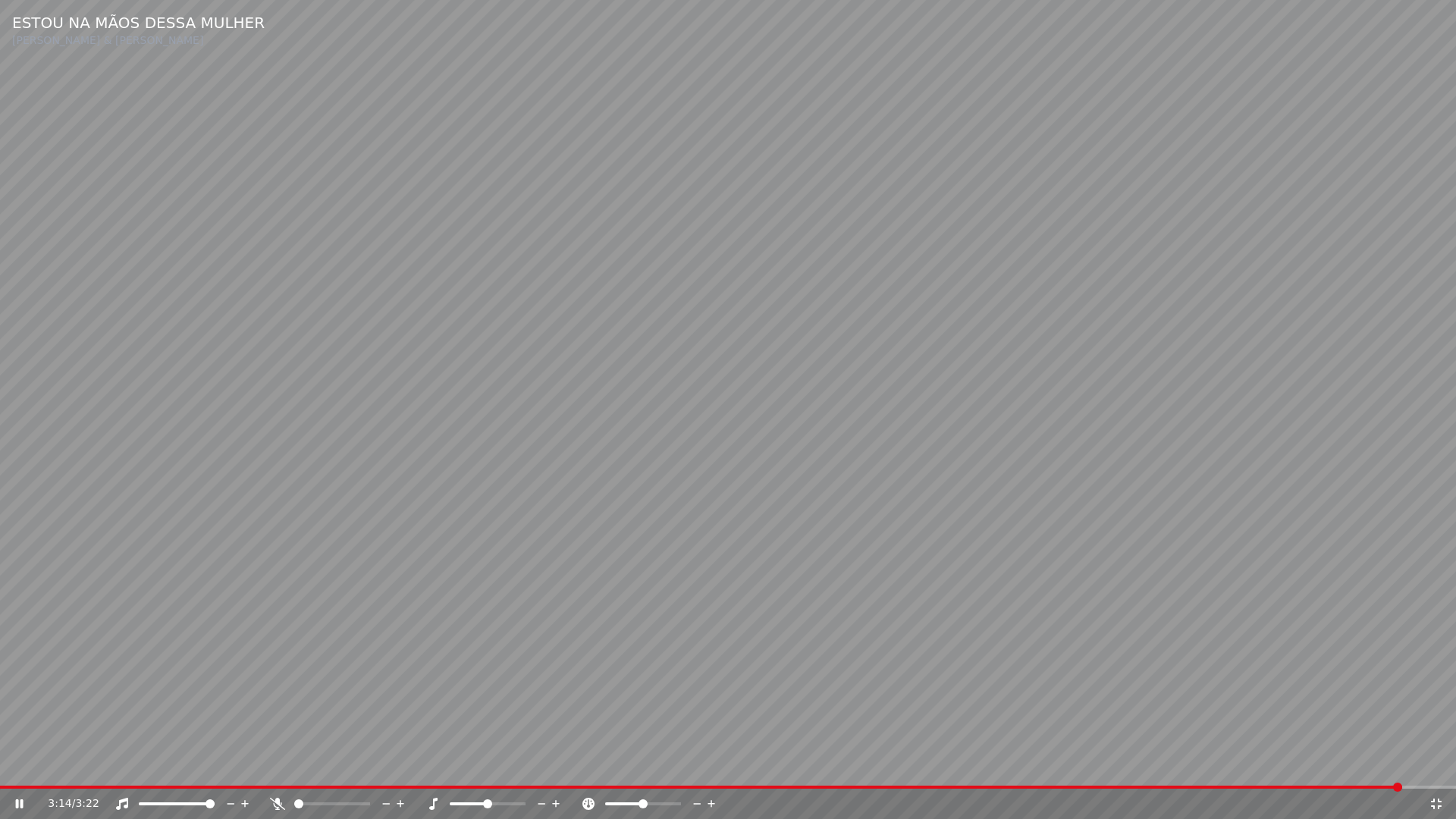
click at [1441, 765] on icon at bounding box center [1436, 804] width 15 height 12
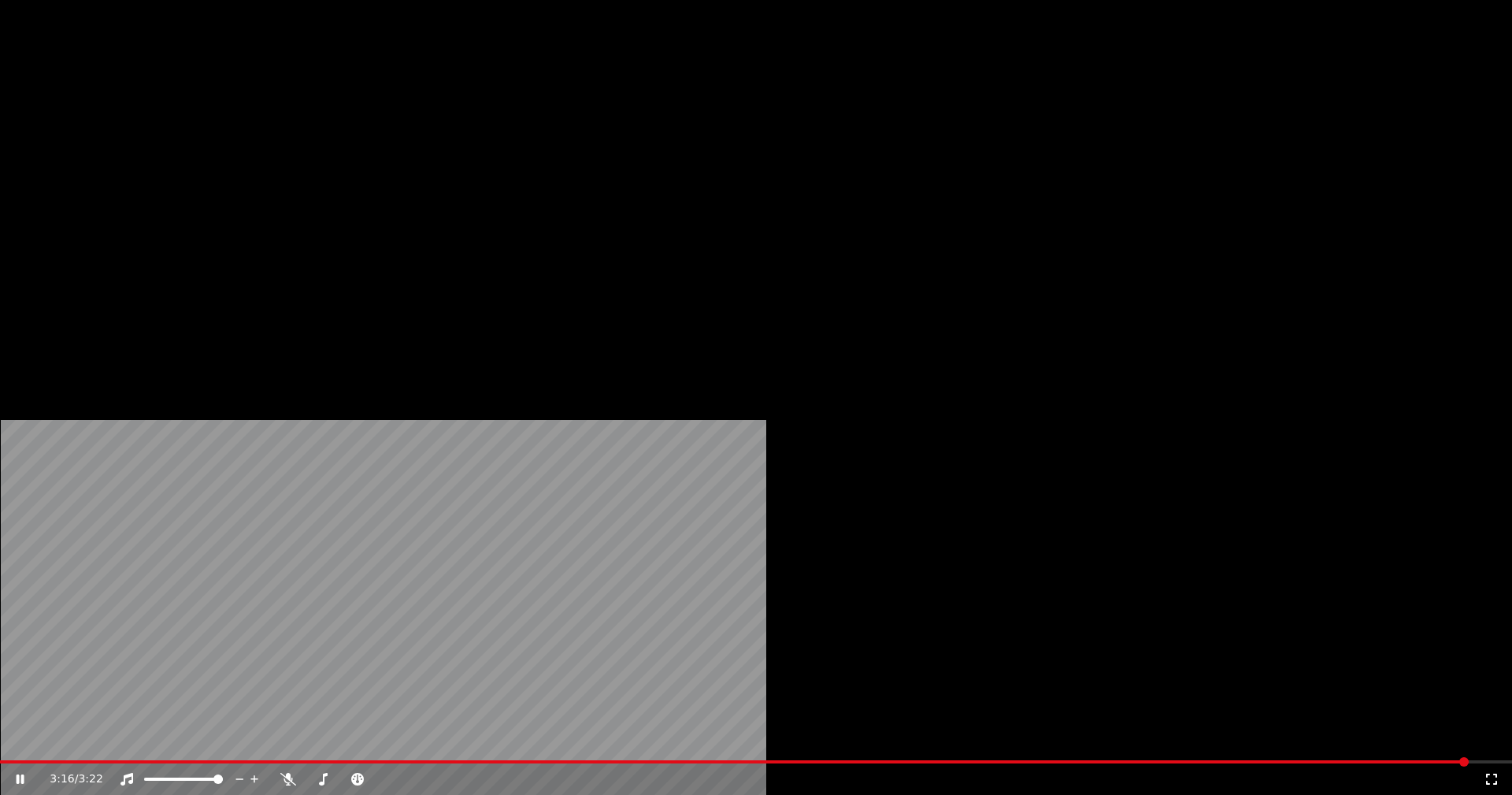
click at [284, 133] on button "Vídeo" at bounding box center [280, 121] width 63 height 22
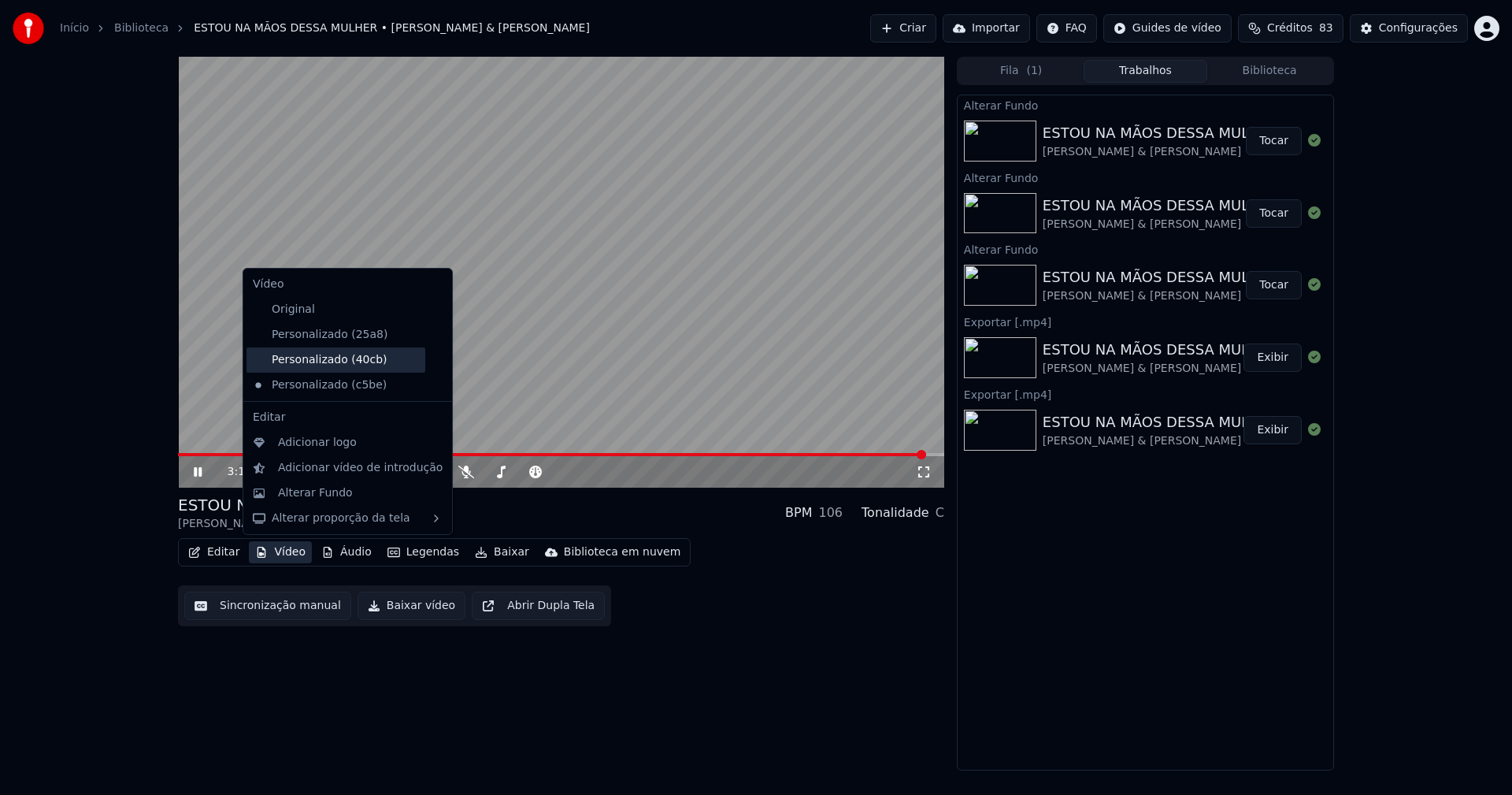
click at [337, 365] on div "Personalizado (40cb)" at bounding box center [336, 360] width 179 height 25
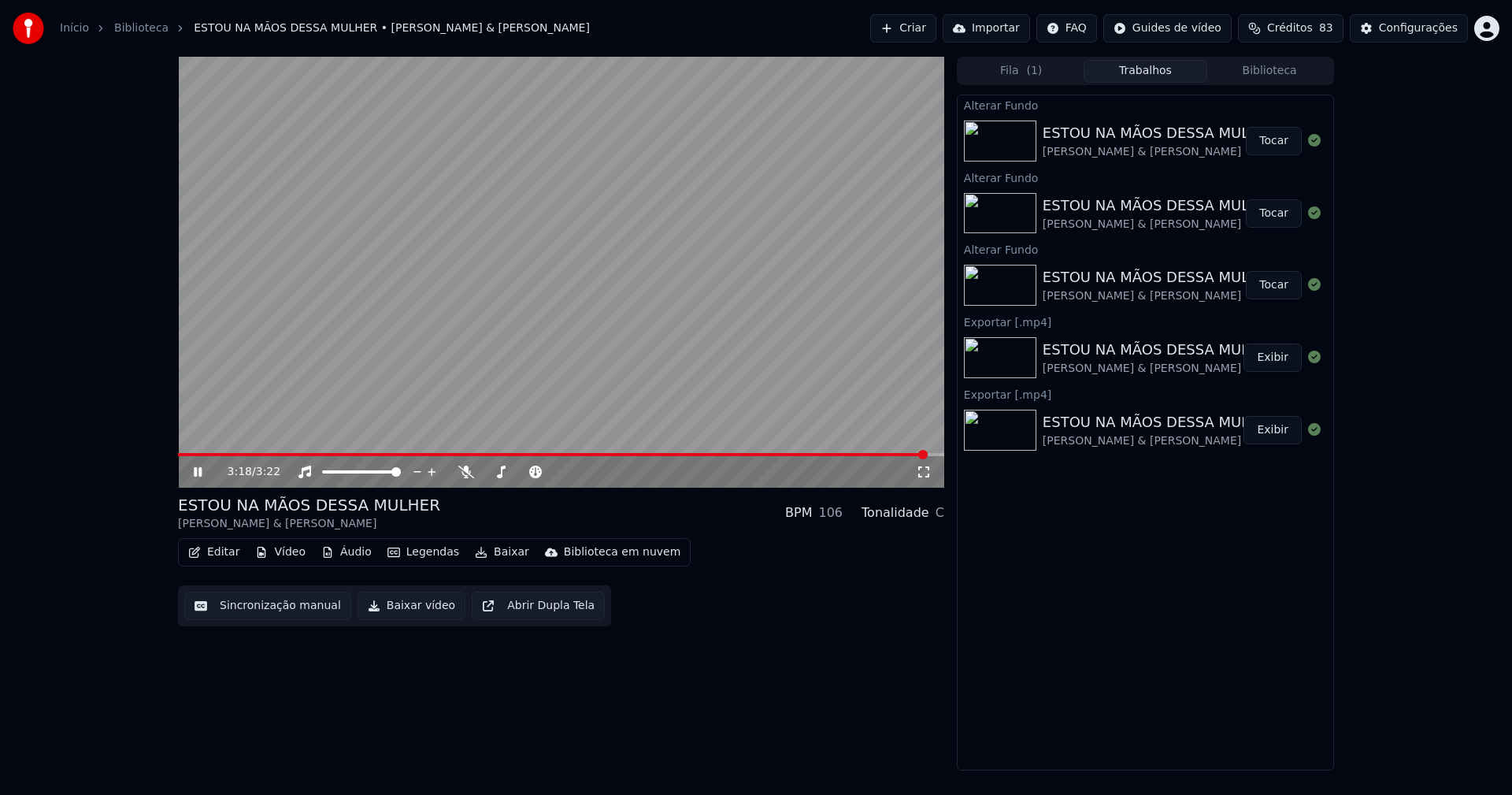
click at [195, 473] on icon at bounding box center [198, 472] width 8 height 9
click at [277, 557] on button "Vídeo" at bounding box center [280, 552] width 63 height 22
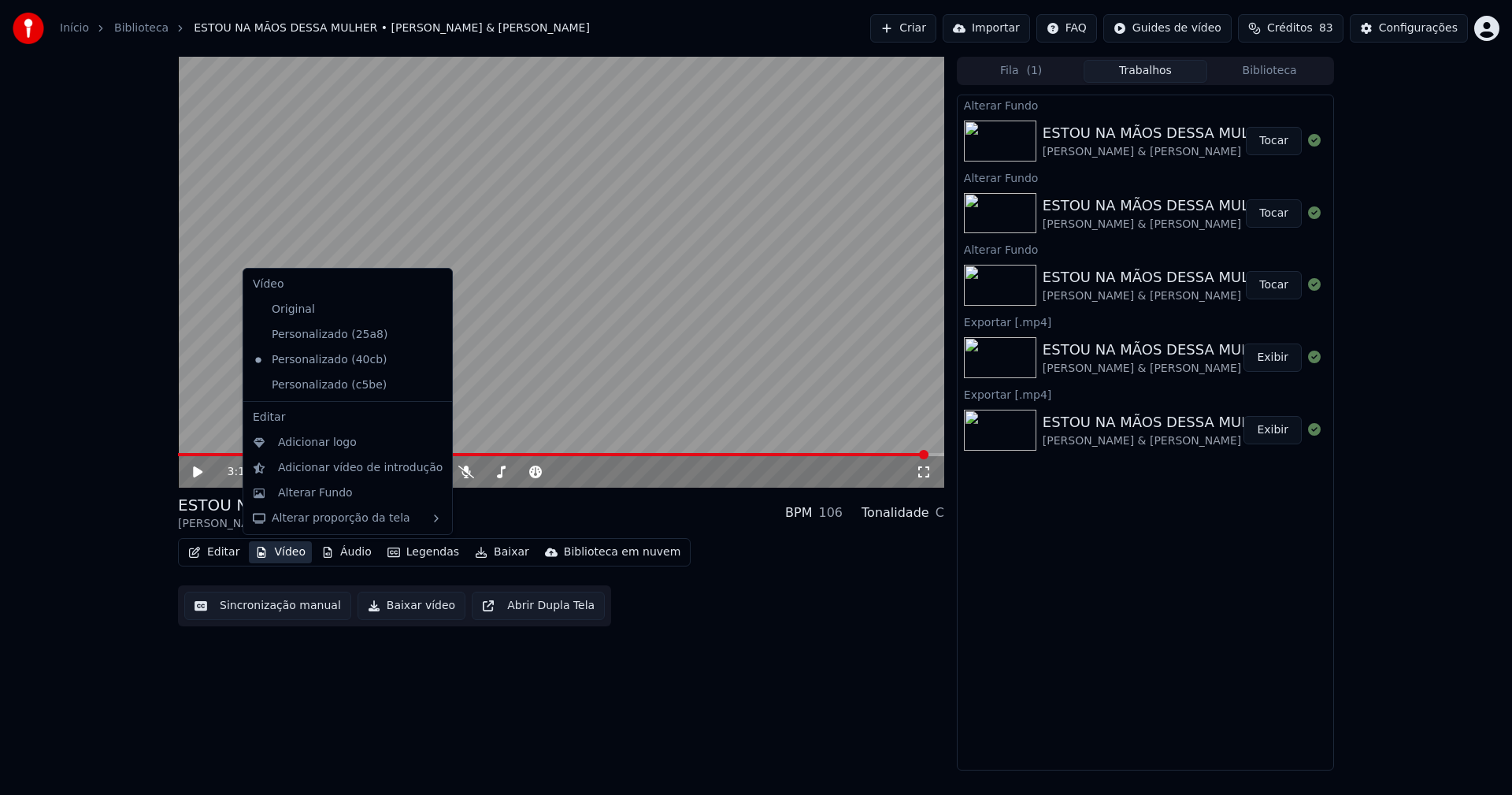
click at [431, 383] on icon at bounding box center [437, 384] width 11 height 12
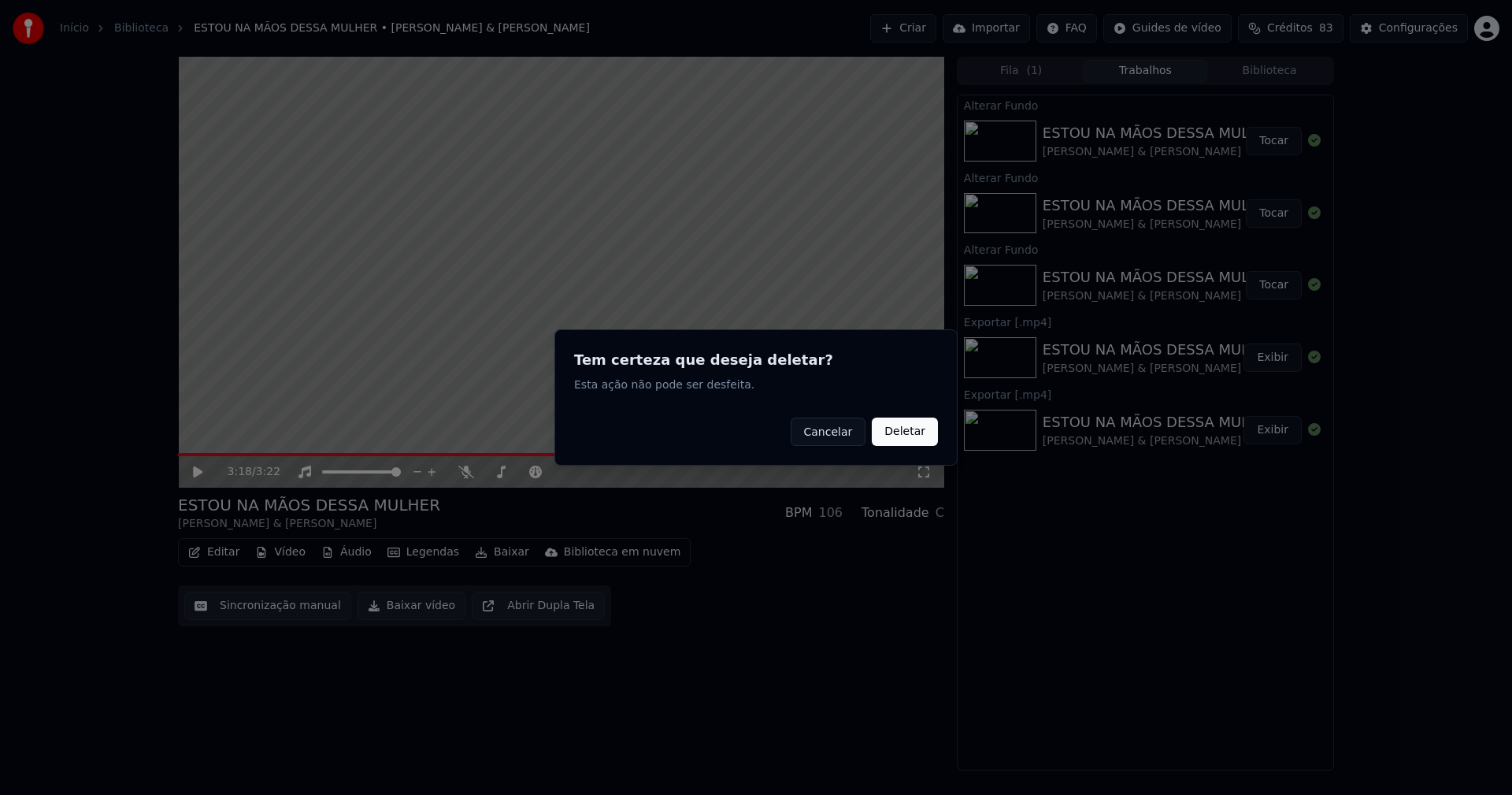
click at [893, 432] on button "Deletar" at bounding box center [905, 431] width 66 height 28
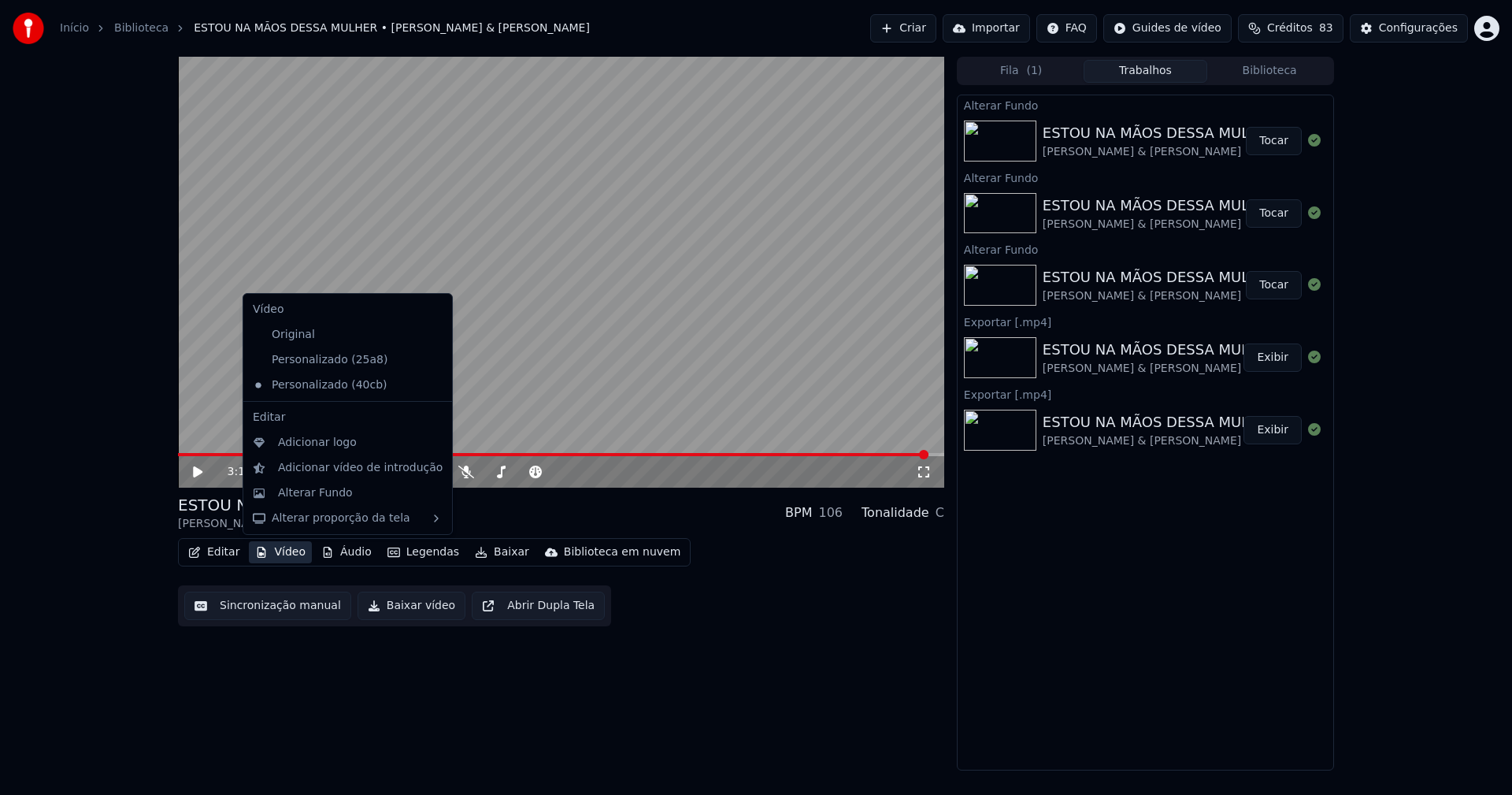
click at [291, 557] on button "Vídeo" at bounding box center [280, 552] width 63 height 22
click at [311, 496] on div "Alterar Fundo" at bounding box center [314, 493] width 74 height 16
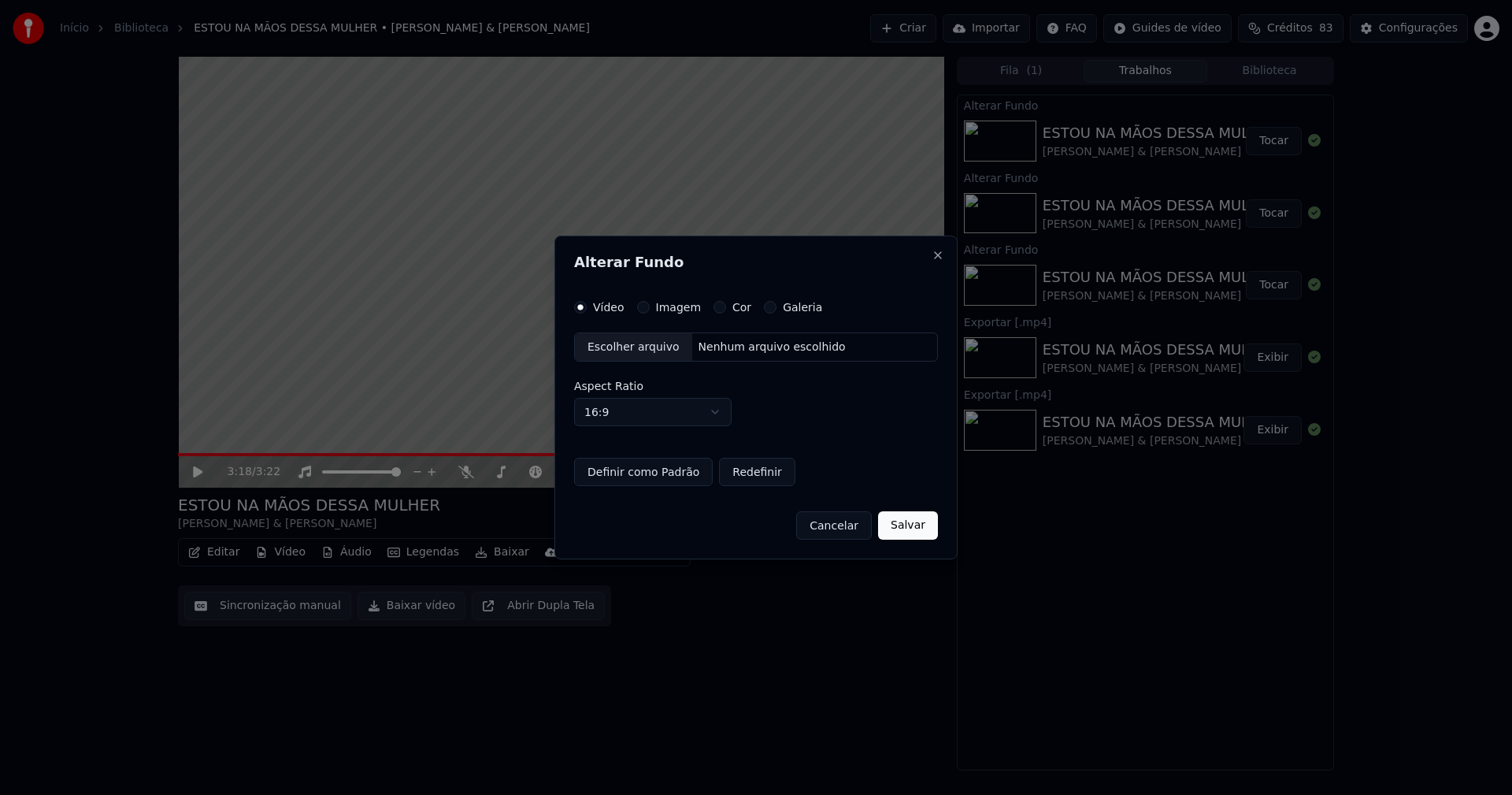
click at [644, 307] on button "Imagem" at bounding box center [643, 307] width 12 height 12
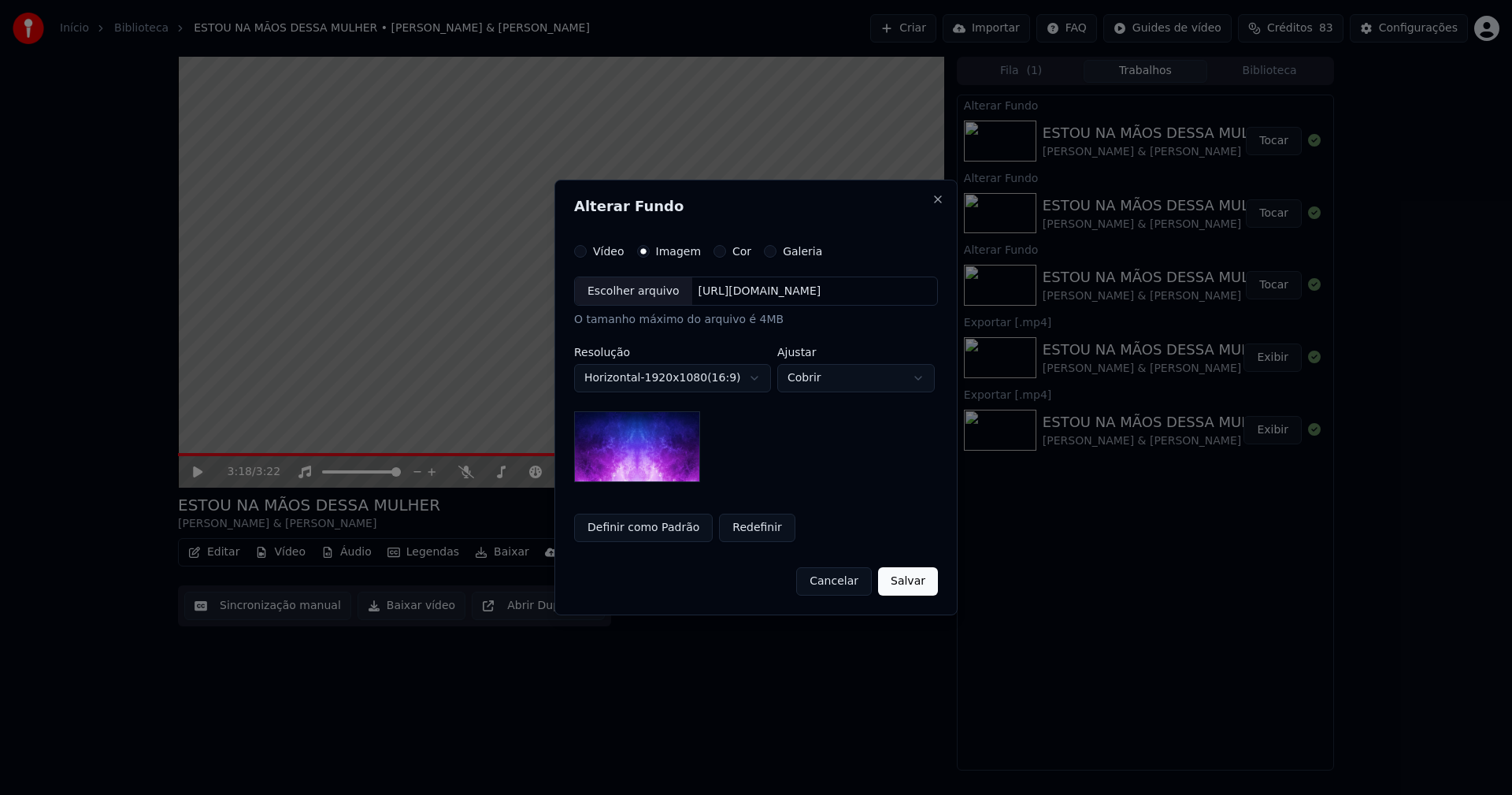
click at [635, 293] on div "Escolher arquivo" at bounding box center [634, 291] width 118 height 28
click at [909, 577] on button "Salvar" at bounding box center [909, 581] width 60 height 28
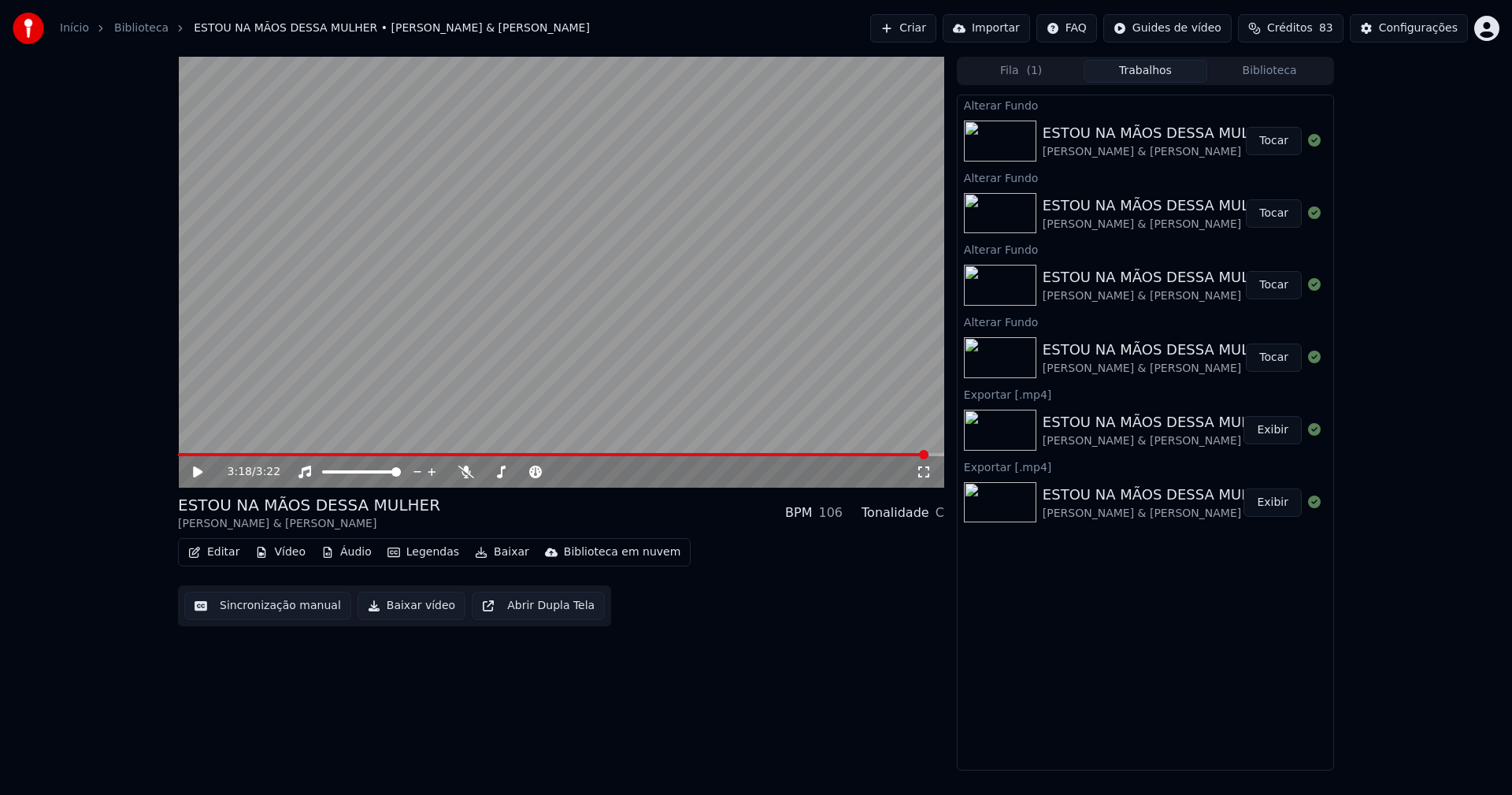
drag, startPoint x: 1285, startPoint y: 142, endPoint x: 1222, endPoint y: 67, distance: 97.9
click at [1289, 142] on button "Tocar" at bounding box center [1273, 141] width 56 height 28
click at [925, 474] on icon at bounding box center [924, 471] width 16 height 12
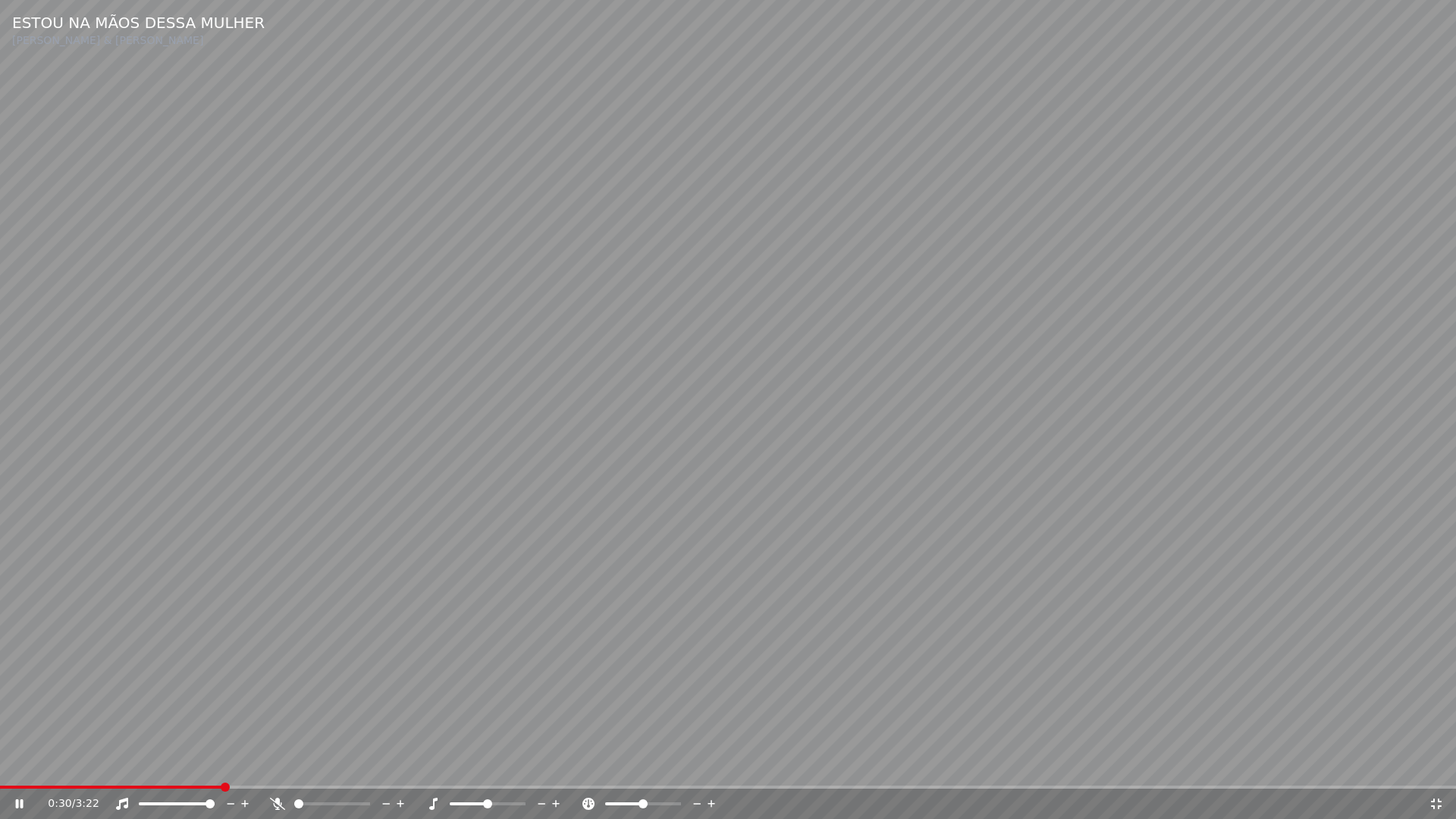
click at [1432, 765] on icon at bounding box center [1436, 804] width 15 height 12
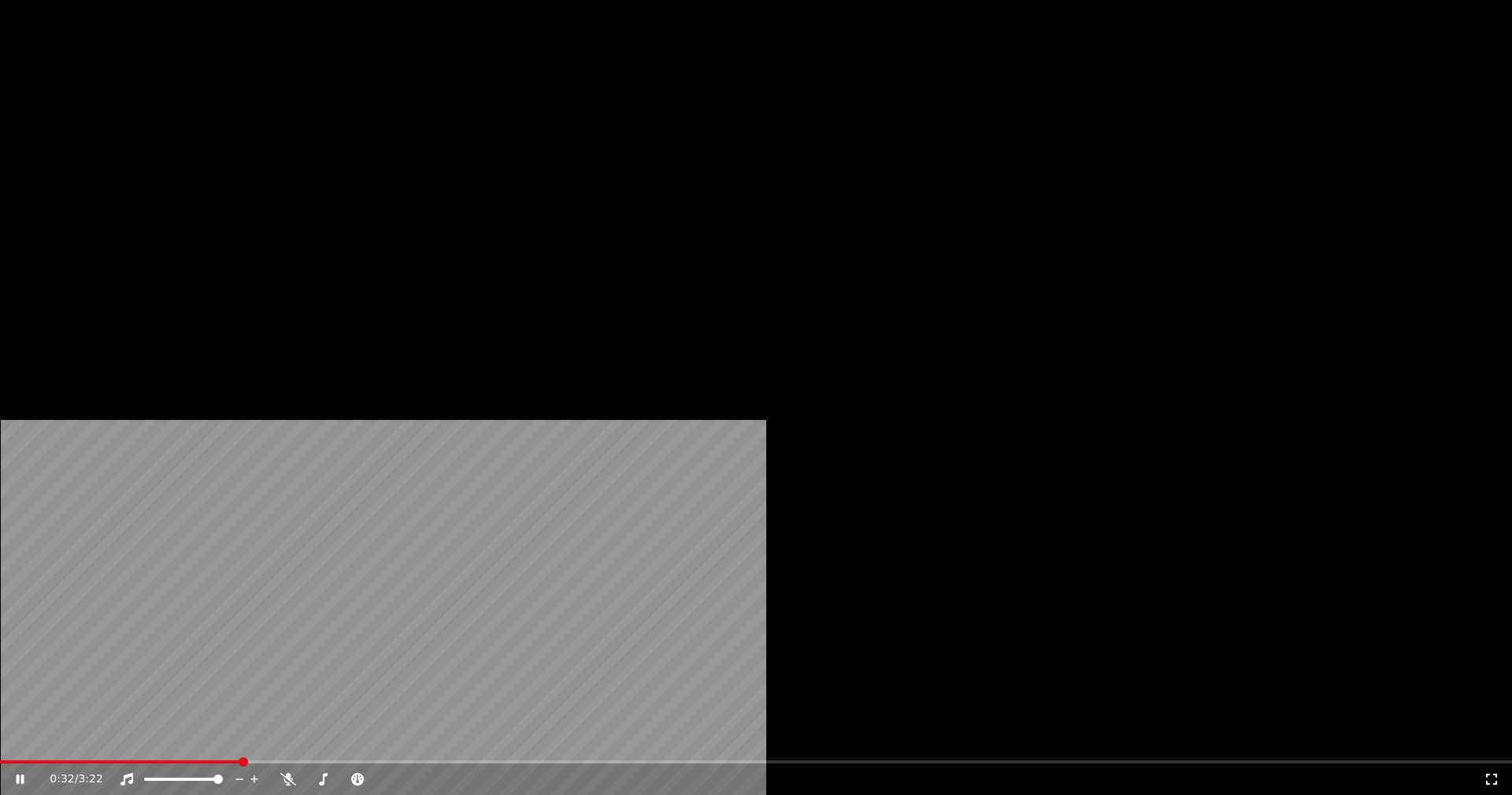
click at [236, 133] on button "Editar" at bounding box center [214, 121] width 64 height 22
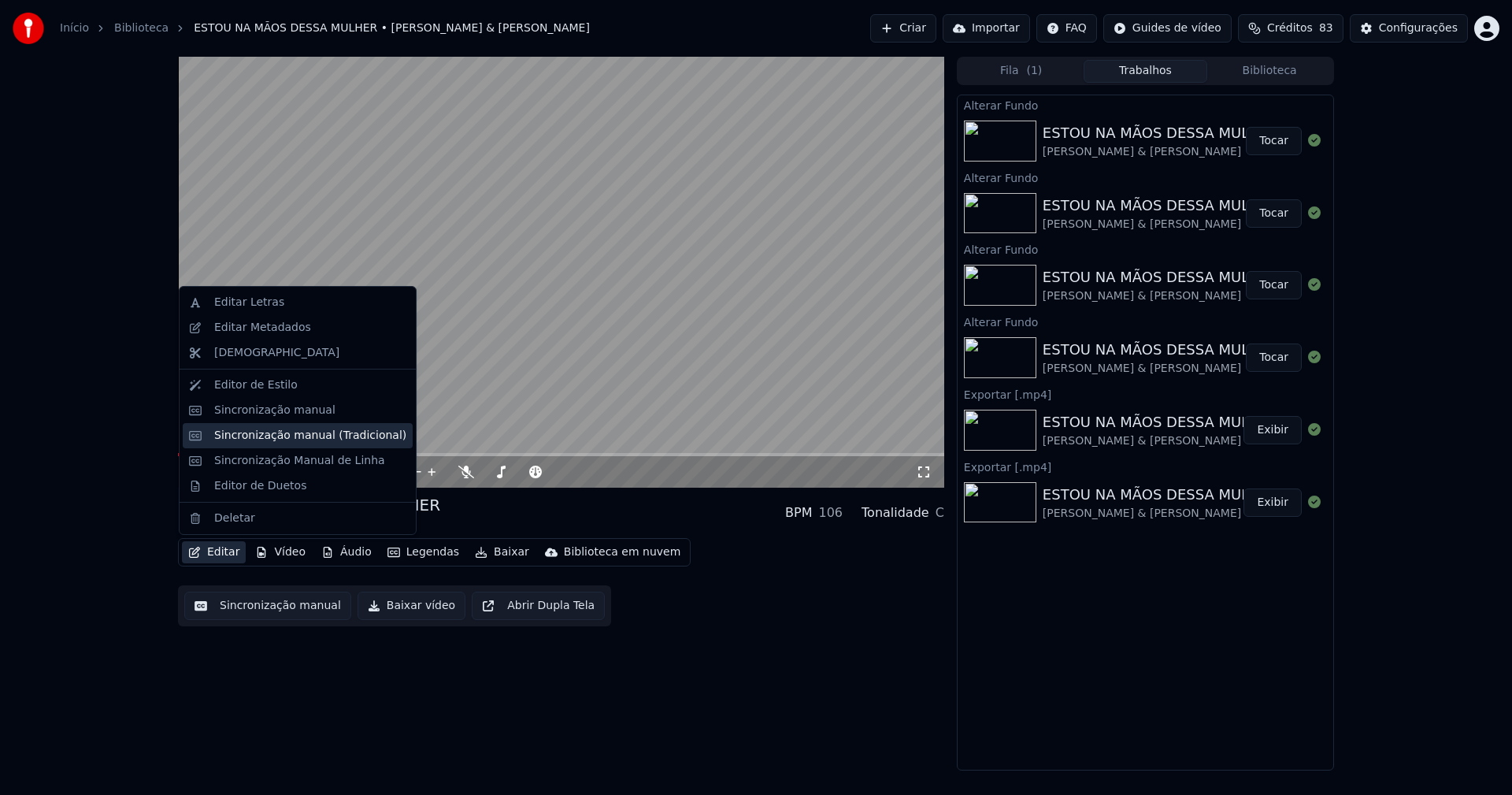
click at [267, 439] on div "Sincronização manual (Tradicional)" at bounding box center [311, 435] width 192 height 16
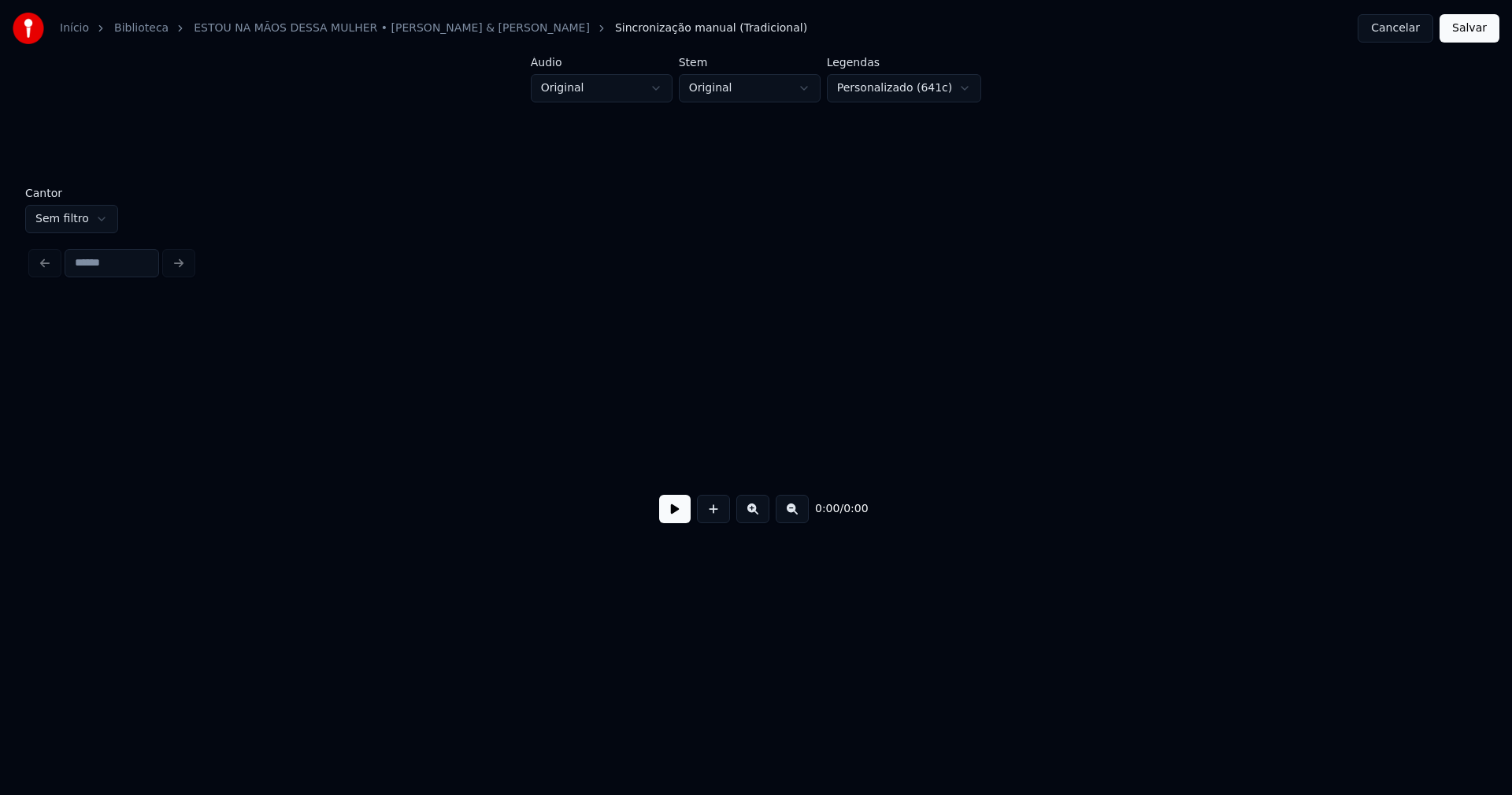
scroll to position [0, 3466]
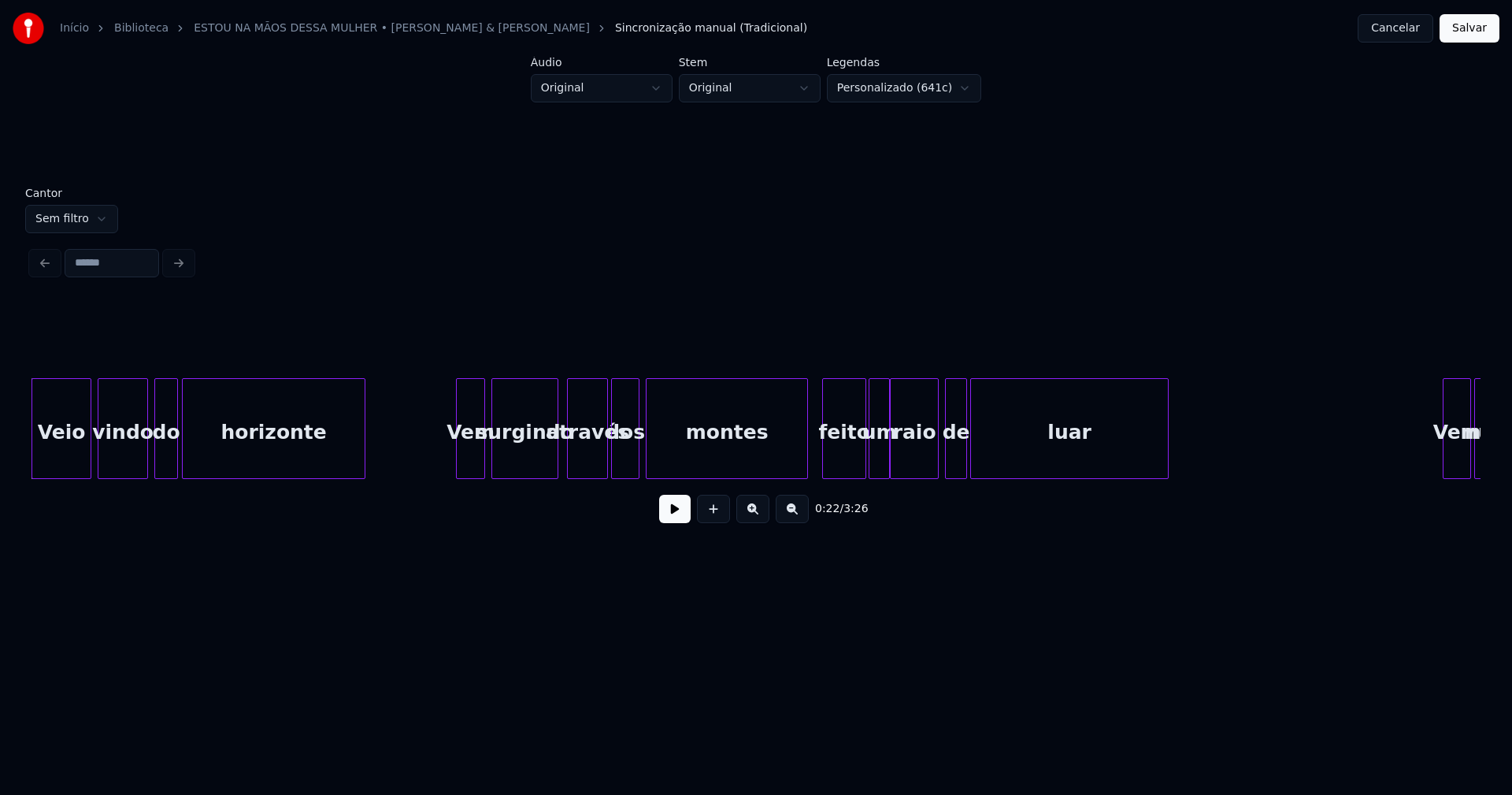
click at [555, 466] on div at bounding box center [555, 428] width 5 height 99
click at [572, 465] on div at bounding box center [572, 428] width 5 height 99
click at [560, 453] on div at bounding box center [557, 428] width 5 height 99
click at [478, 464] on div "Vem" at bounding box center [470, 432] width 27 height 107
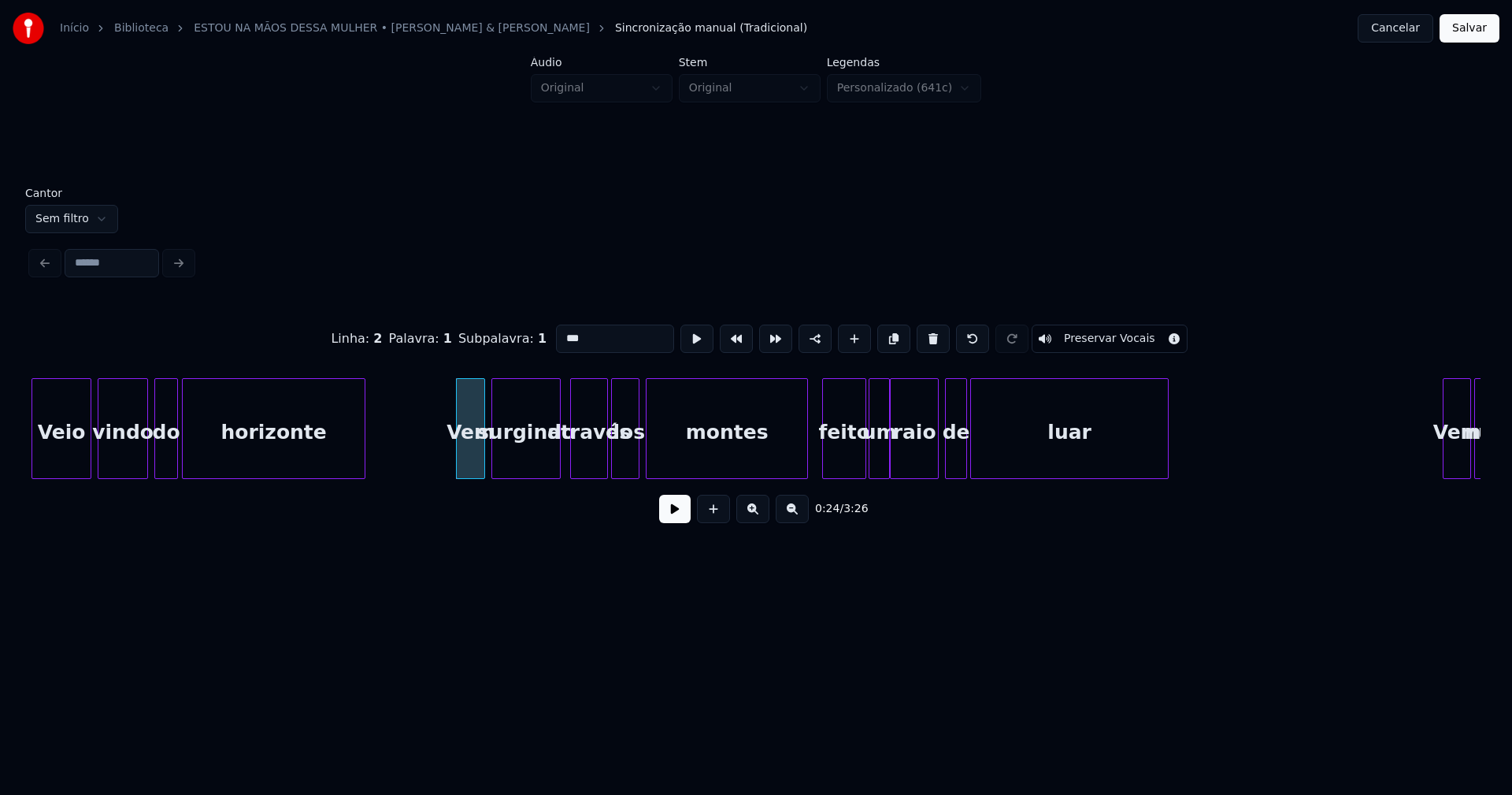
click at [1467, 26] on button "Salvar" at bounding box center [1470, 28] width 60 height 28
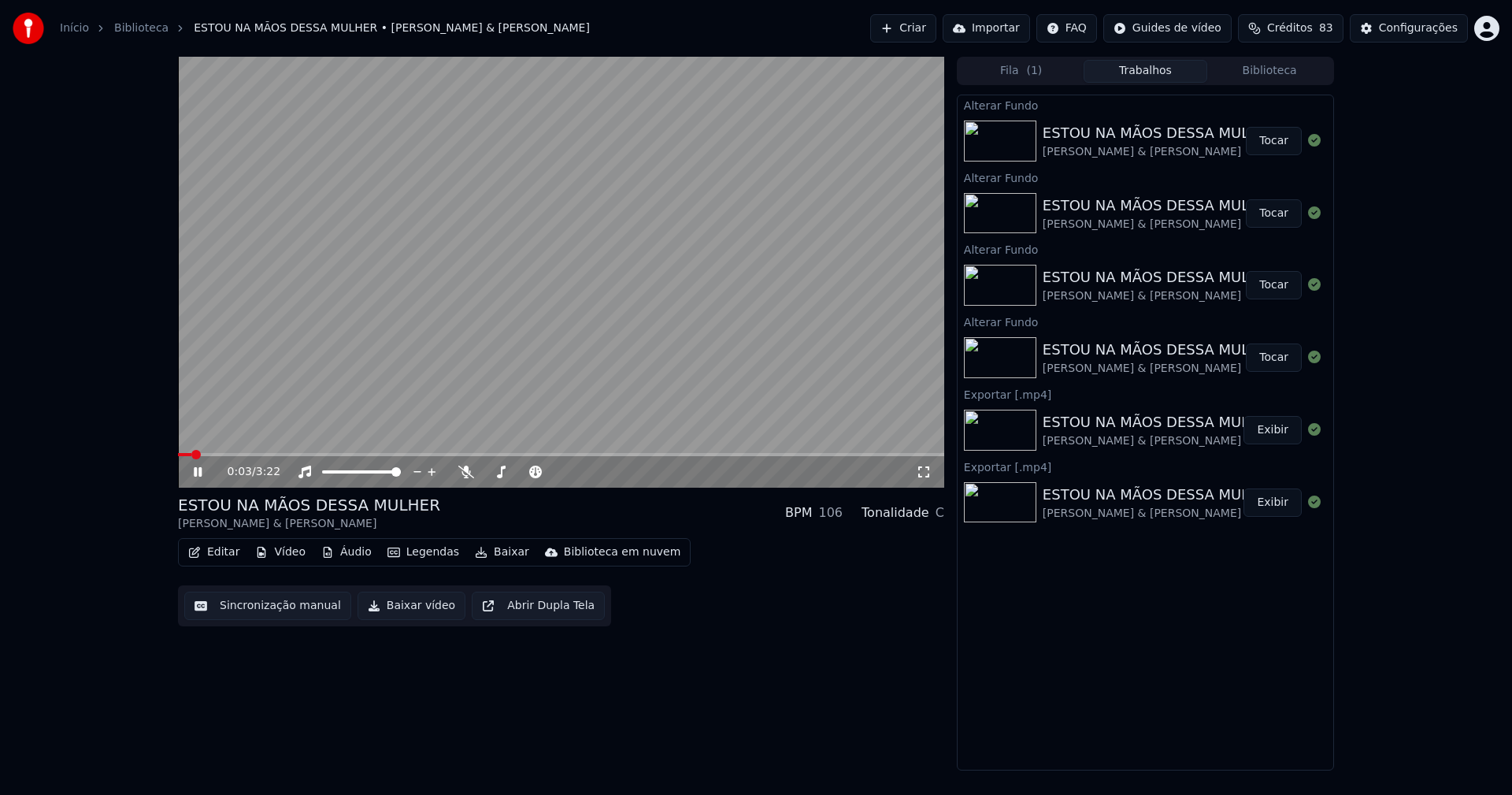
click at [925, 474] on icon at bounding box center [924, 471] width 16 height 12
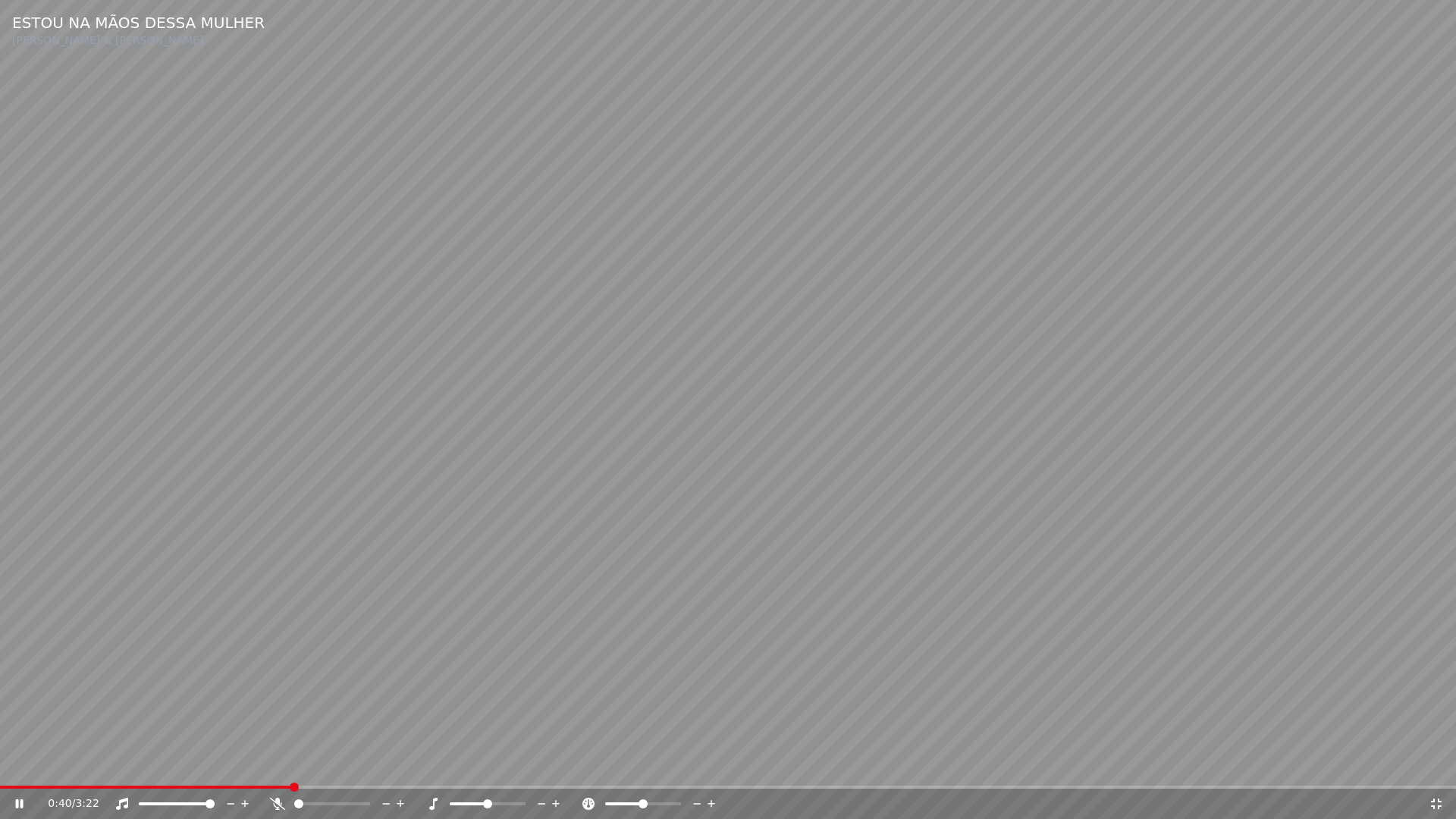
click at [1436, 765] on icon at bounding box center [1436, 804] width 15 height 12
